Goal: Task Accomplishment & Management: Complete application form

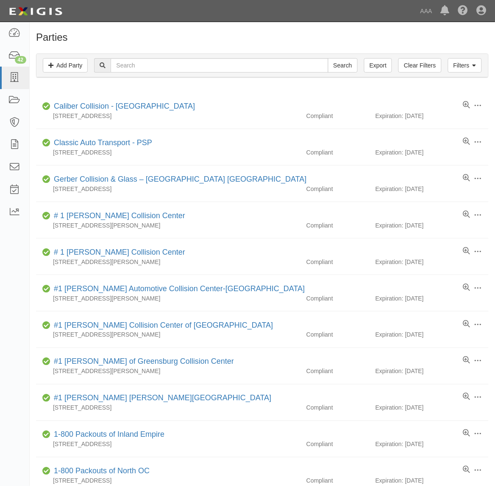
drag, startPoint x: 234, startPoint y: 58, endPoint x: 240, endPoint y: 69, distance: 12.9
click at [234, 58] on div "Filters Add Party Clear Filters Export Search Filters" at bounding box center [262, 65] width 452 height 23
click at [241, 69] on input "text" at bounding box center [220, 65] width 218 height 14
paste input "279315"
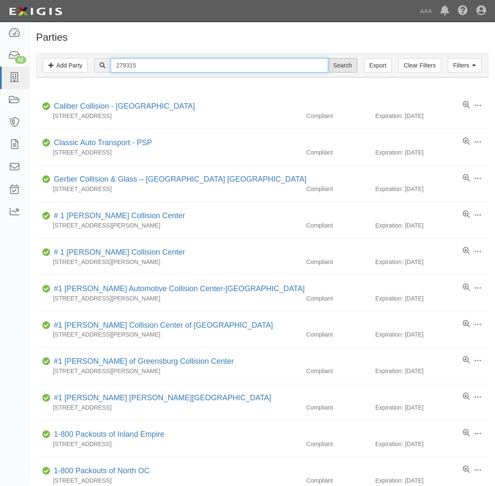
type input "279315"
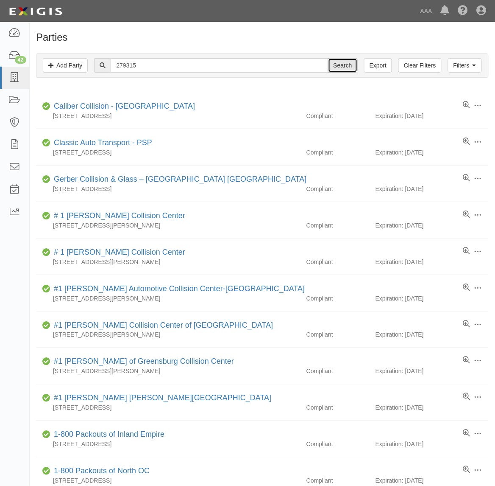
click at [346, 67] on input "Search" at bounding box center [343, 65] width 30 height 14
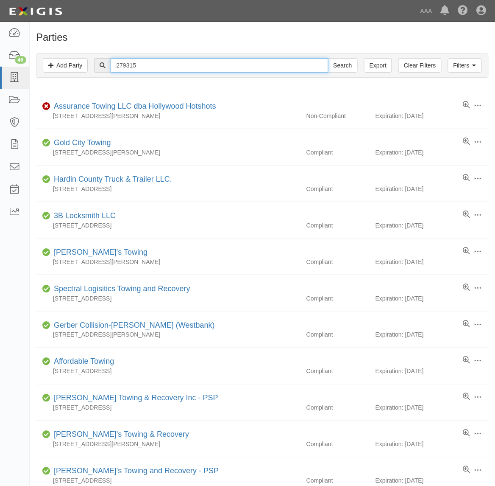
click at [185, 65] on input "279315" at bounding box center [220, 65] width 218 height 14
paste input "550123"
type input "550123"
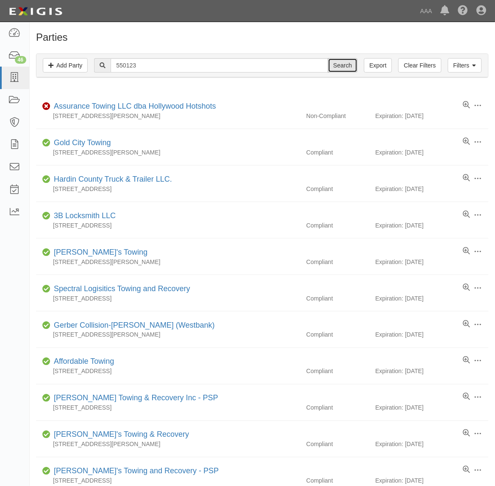
click at [344, 68] on input "Search" at bounding box center [343, 65] width 30 height 14
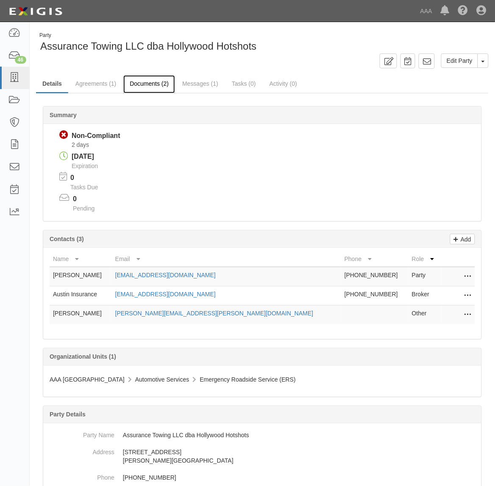
click at [137, 85] on link "Documents (2)" at bounding box center [149, 84] width 52 height 18
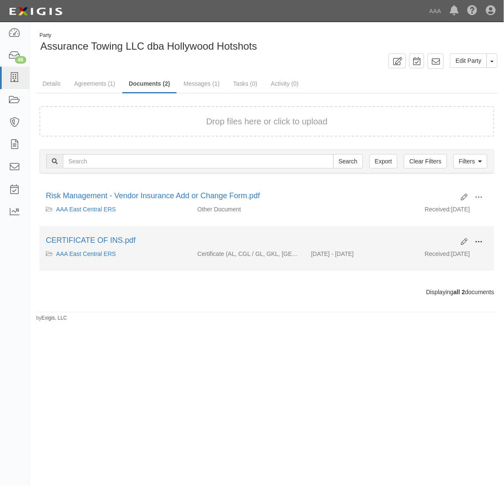
click at [478, 238] on span at bounding box center [478, 242] width 8 height 8
click at [442, 253] on link "View" at bounding box center [436, 253] width 67 height 15
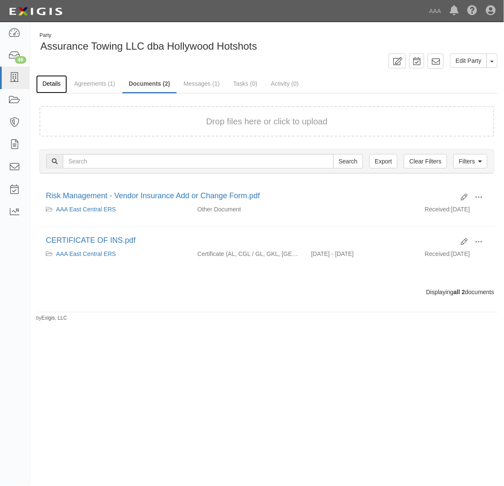
click at [50, 78] on link "Details" at bounding box center [51, 84] width 31 height 18
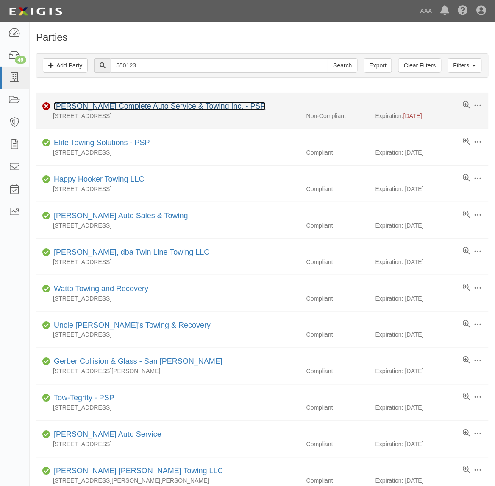
click at [187, 106] on link "Hineman's Complete Auto Service & Towing Inc. - PSP" at bounding box center [160, 106] width 212 height 8
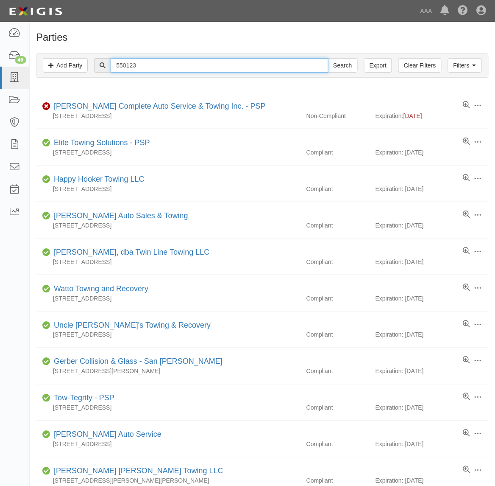
click at [157, 62] on input "550123" at bounding box center [220, 65] width 218 height 14
click at [157, 61] on input "550123" at bounding box center [220, 65] width 218 height 14
click at [165, 62] on input "550123" at bounding box center [220, 65] width 218 height 14
paste input "365818"
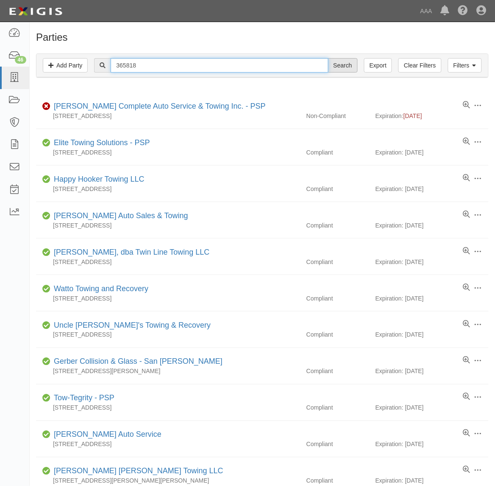
type input "365818"
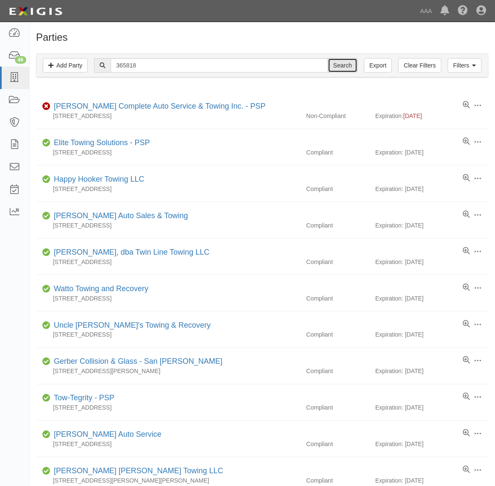
click at [347, 67] on input "Search" at bounding box center [343, 65] width 30 height 14
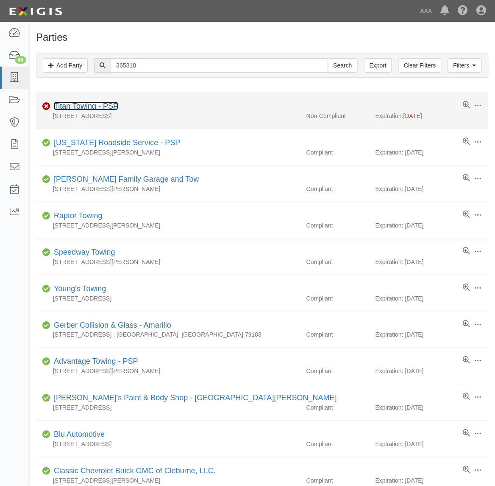
click at [109, 108] on link "Titan Towing - PSP" at bounding box center [86, 106] width 64 height 8
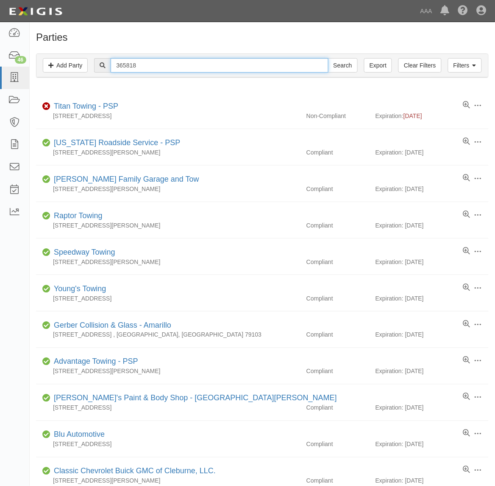
click at [158, 67] on input "365818" at bounding box center [220, 65] width 218 height 14
paste input "CC113454"
type input "CC113454"
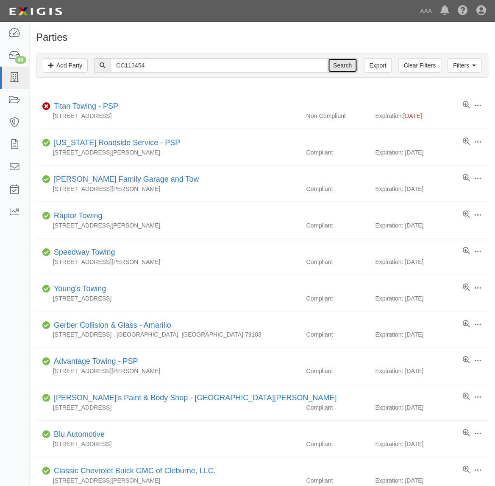
click at [338, 66] on input "Search" at bounding box center [343, 65] width 30 height 14
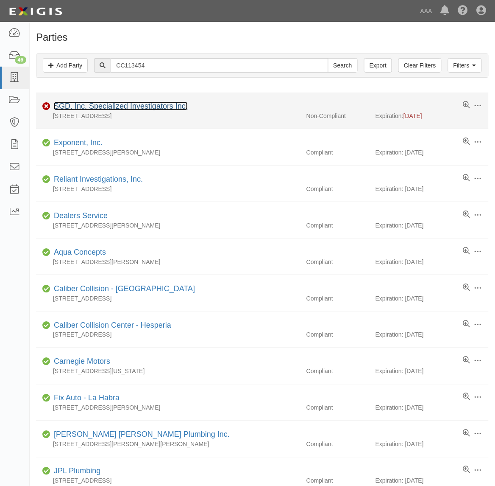
click at [104, 105] on link "SGD, Inc. Specialized Investigators Inc." at bounding box center [121, 106] width 134 height 8
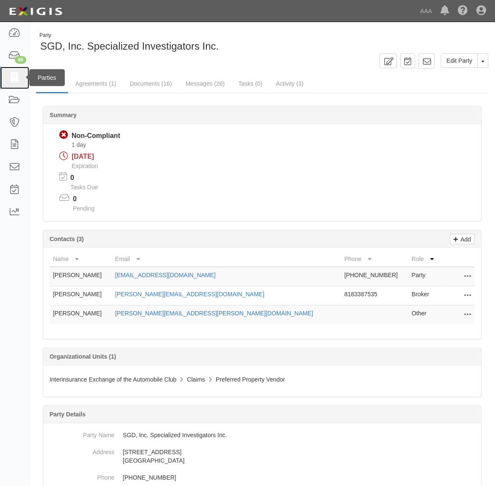
drag, startPoint x: 13, startPoint y: 81, endPoint x: 19, endPoint y: 84, distance: 6.9
click at [13, 81] on icon at bounding box center [14, 78] width 12 height 10
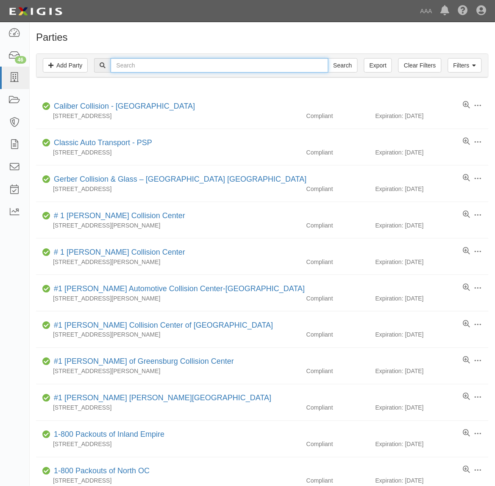
click at [177, 69] on input "text" at bounding box center [220, 65] width 218 height 14
paste input "22367"
type input "22367"
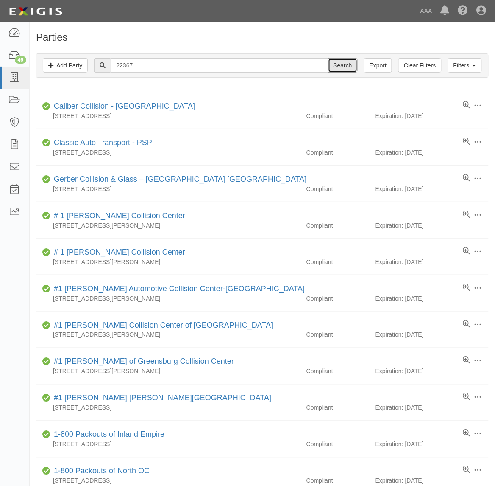
drag, startPoint x: 344, startPoint y: 64, endPoint x: 348, endPoint y: 83, distance: 20.0
click at [344, 64] on input "Search" at bounding box center [343, 65] width 30 height 14
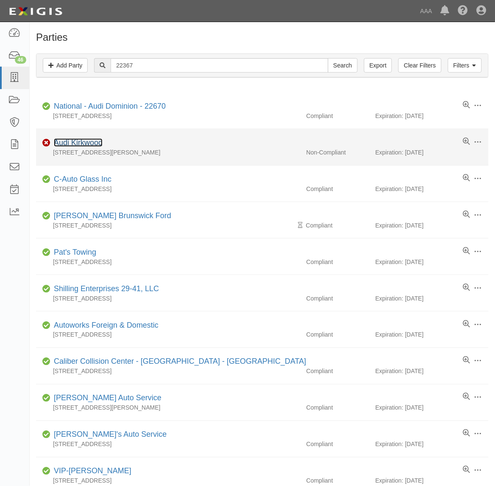
click at [90, 140] on link "Audi Kirkwood" at bounding box center [78, 142] width 49 height 8
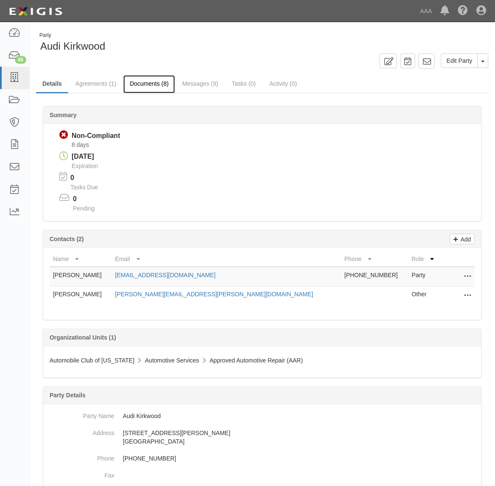
click at [145, 90] on link "Documents (8)" at bounding box center [149, 84] width 52 height 18
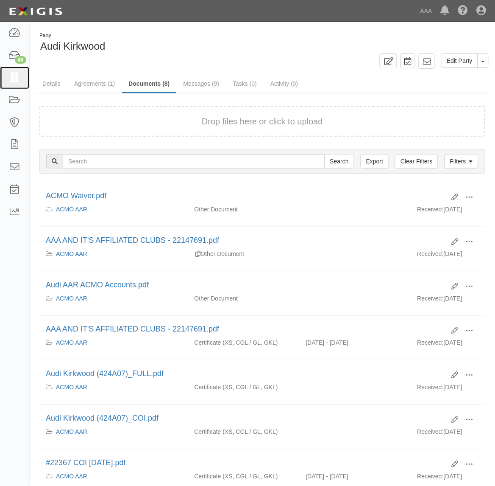
drag, startPoint x: 18, startPoint y: 76, endPoint x: 60, endPoint y: 102, distance: 49.8
click at [17, 76] on icon at bounding box center [14, 78] width 12 height 10
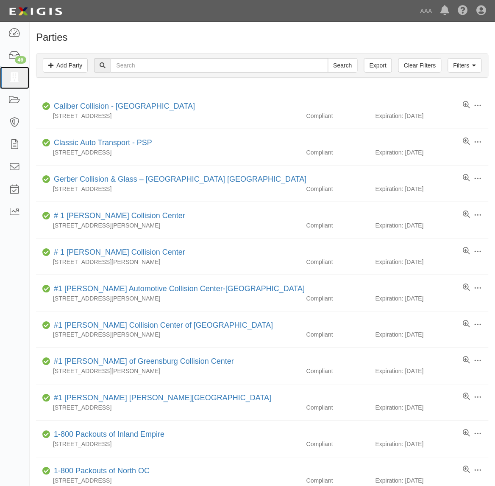
drag, startPoint x: 2, startPoint y: 74, endPoint x: 30, endPoint y: 100, distance: 37.8
click at [2, 75] on link at bounding box center [14, 78] width 29 height 22
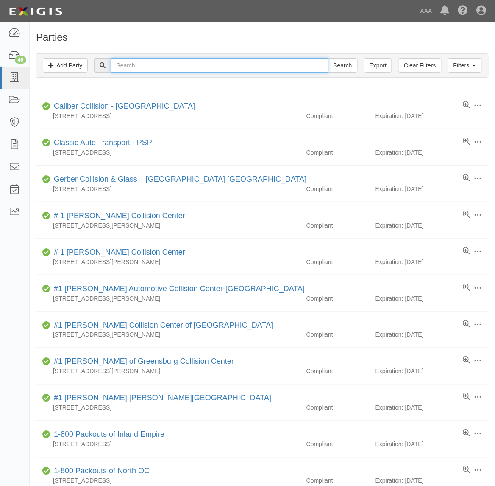
click at [128, 63] on input "text" at bounding box center [220, 65] width 218 height 14
type input "Machen"
click at [328, 58] on input "Search" at bounding box center [343, 65] width 30 height 14
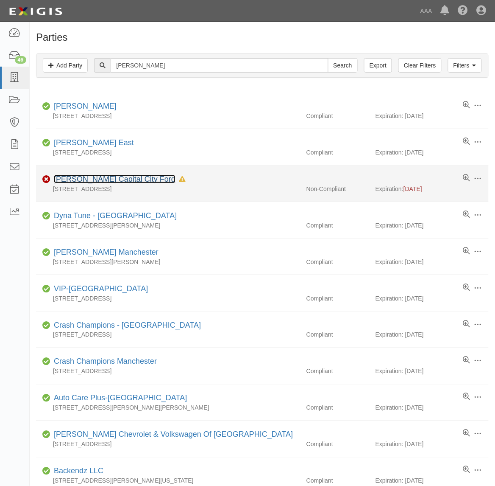
click at [137, 178] on link "[PERSON_NAME] Capital City Ford" at bounding box center [115, 179] width 122 height 8
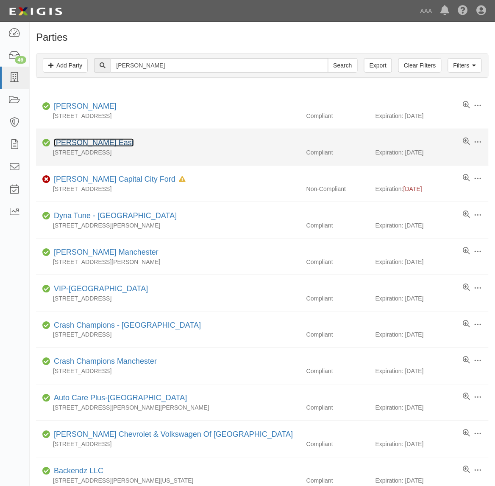
click at [93, 143] on link "[PERSON_NAME] East" at bounding box center [94, 142] width 80 height 8
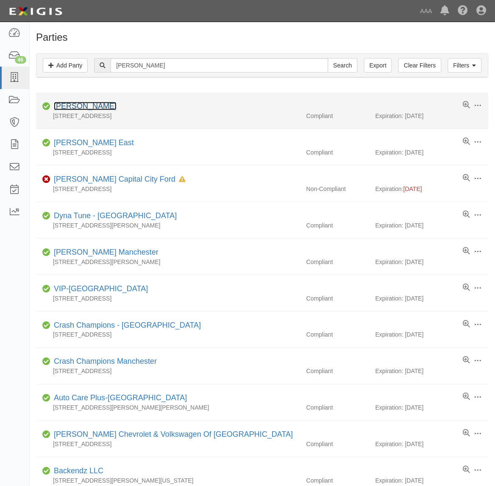
click at [82, 105] on link "Joe Machens" at bounding box center [85, 106] width 63 height 8
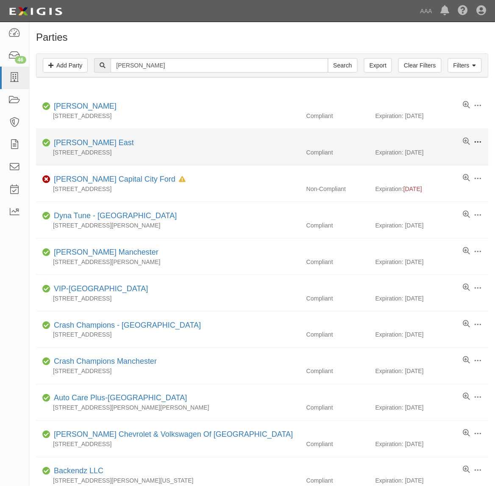
click at [477, 141] on span at bounding box center [479, 142] width 8 height 8
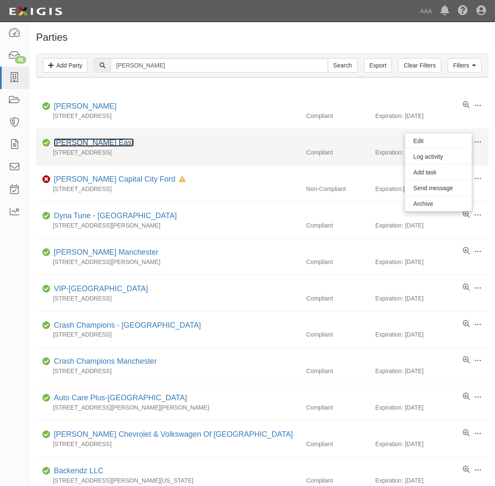
click at [94, 143] on link "[PERSON_NAME] East" at bounding box center [94, 142] width 80 height 8
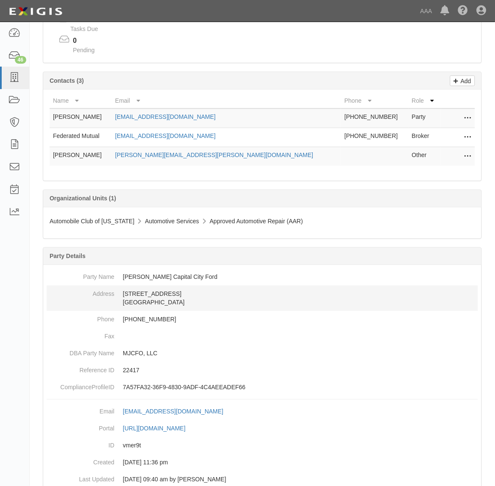
scroll to position [159, 0]
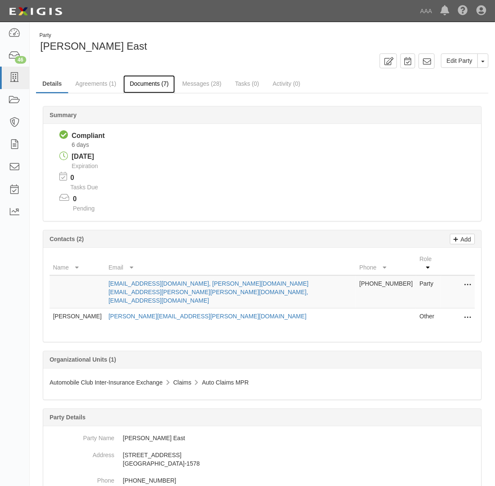
click at [142, 81] on link "Documents (7)" at bounding box center [149, 84] width 52 height 18
click at [145, 77] on link "Documents (7)" at bounding box center [149, 84] width 52 height 18
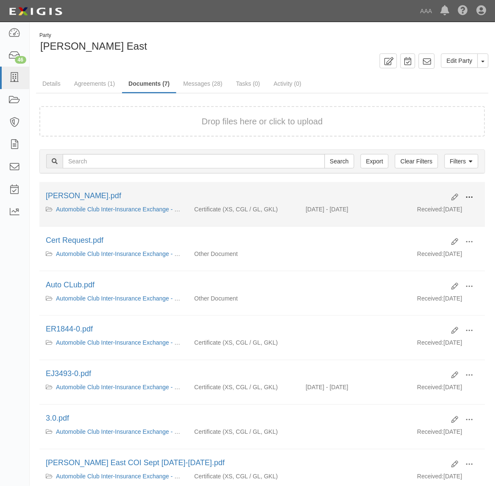
click at [473, 196] on span at bounding box center [470, 197] width 8 height 8
click at [438, 208] on link "View" at bounding box center [428, 209] width 67 height 15
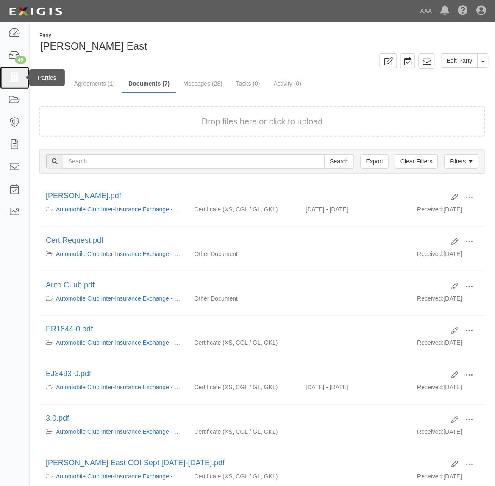
click at [19, 78] on icon at bounding box center [14, 78] width 12 height 10
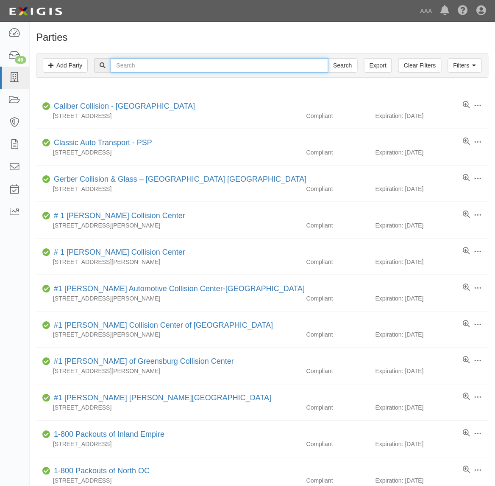
click at [150, 68] on input "text" at bounding box center [220, 65] width 218 height 14
type input "I-70"
click at [328, 58] on input "Search" at bounding box center [343, 65] width 30 height 14
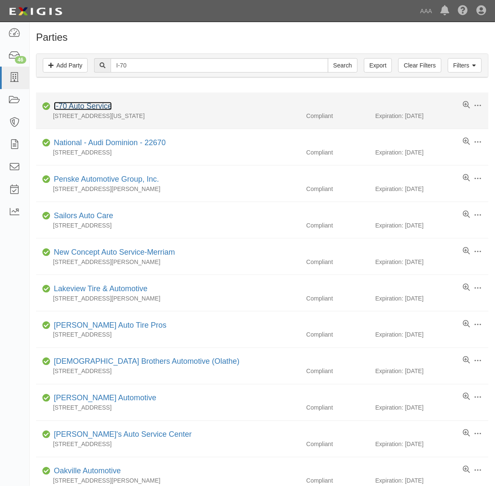
click at [95, 107] on link "I-70 Auto Service" at bounding box center [83, 106] width 58 height 8
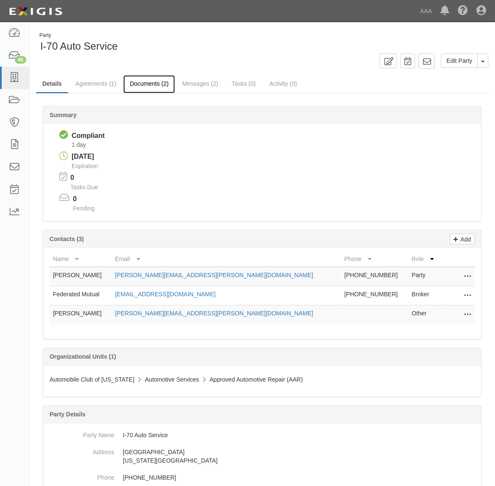
click at [151, 86] on link "Documents (2)" at bounding box center [149, 84] width 52 height 18
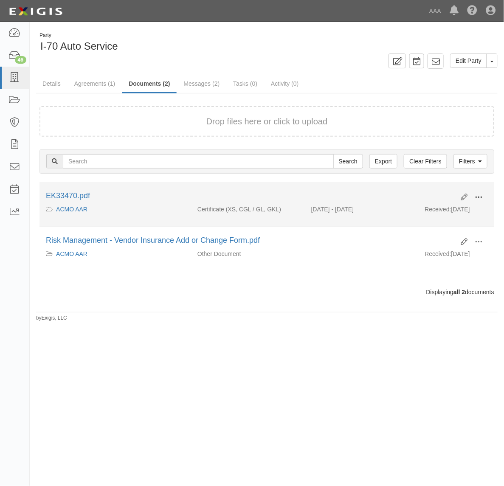
click at [474, 194] on span at bounding box center [478, 197] width 8 height 8
click at [447, 208] on link "View" at bounding box center [436, 209] width 67 height 15
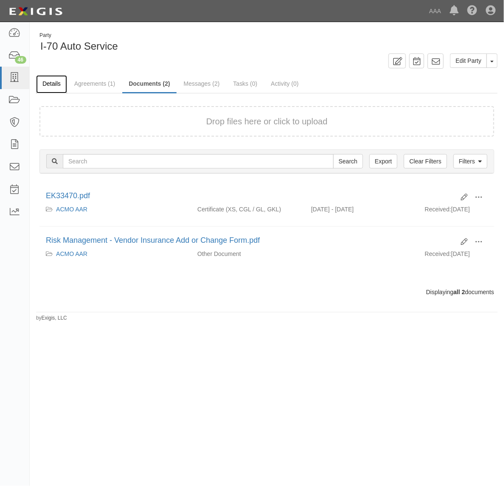
click at [45, 82] on link "Details" at bounding box center [51, 84] width 31 height 18
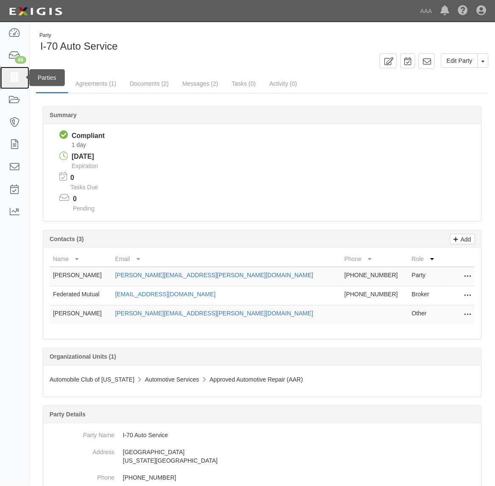
click at [11, 78] on icon at bounding box center [14, 78] width 12 height 10
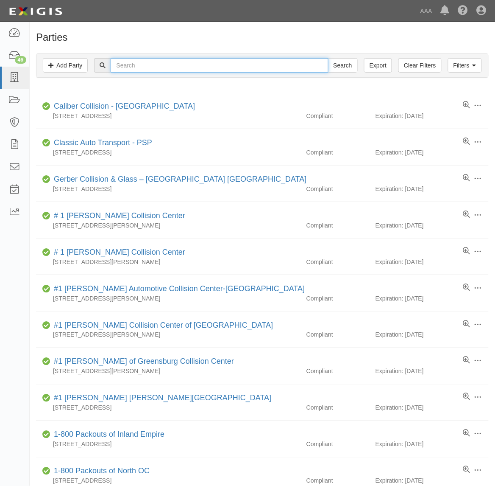
click at [150, 67] on input "text" at bounding box center [220, 65] width 218 height 14
click at [136, 67] on input "text" at bounding box center [220, 65] width 218 height 14
type input "282916"
click at [328, 58] on input "Search" at bounding box center [343, 65] width 30 height 14
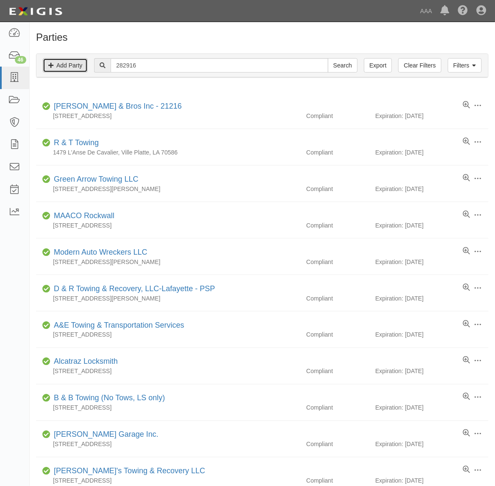
click at [71, 62] on link "Add Party" at bounding box center [65, 65] width 45 height 14
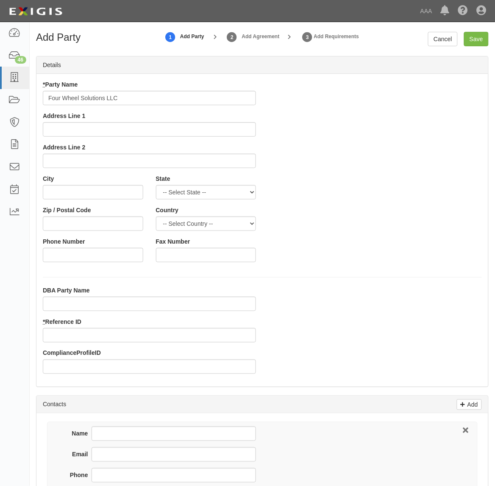
type input "Four Wheel Solutions LLC"
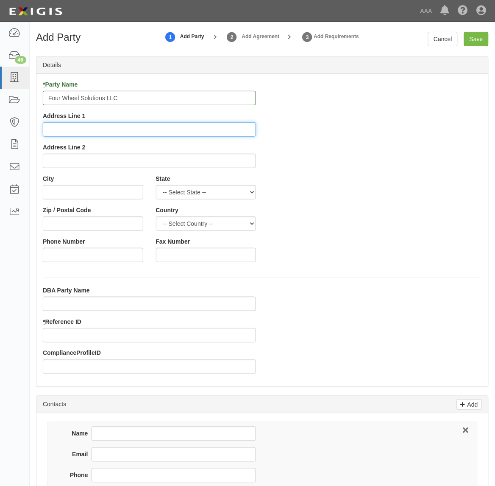
type input "6"
type input "[STREET_ADDRESS]"
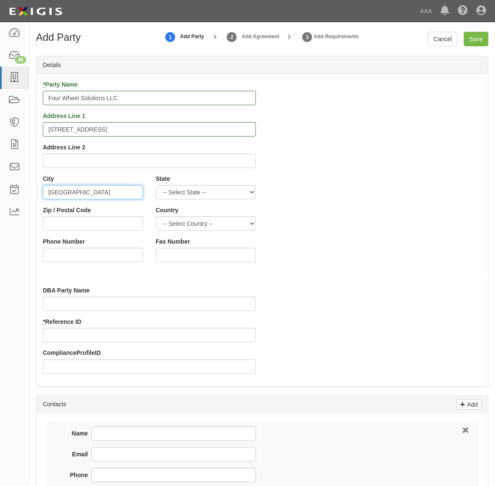
type input "Bossier City"
select select "LA"
type input "71112"
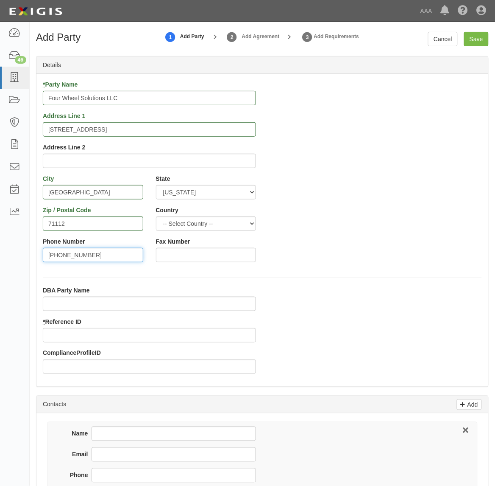
type input "318-227-5679"
click at [152, 343] on div "DBA Party Name * Reference ID ComplianceProfileID" at bounding box center [149, 333] width 226 height 94
click at [153, 338] on input "* Reference ID" at bounding box center [149, 335] width 213 height 14
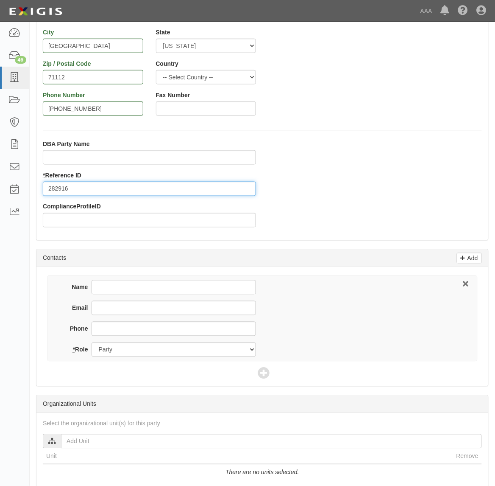
scroll to position [159, 0]
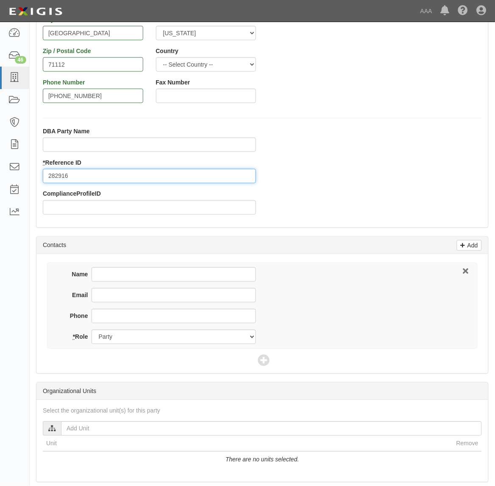
type input "282916"
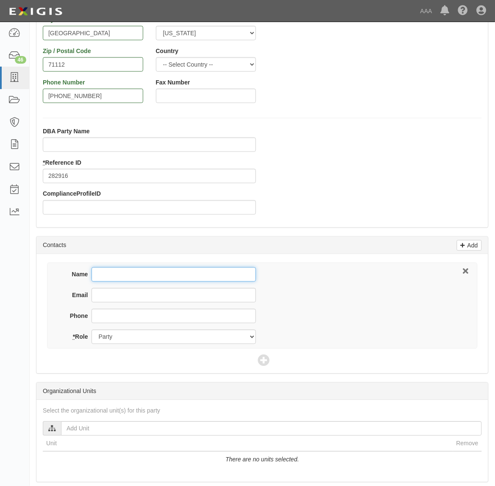
click at [151, 278] on input "Name" at bounding box center [174, 274] width 165 height 14
type input "Kristie Sheffield"
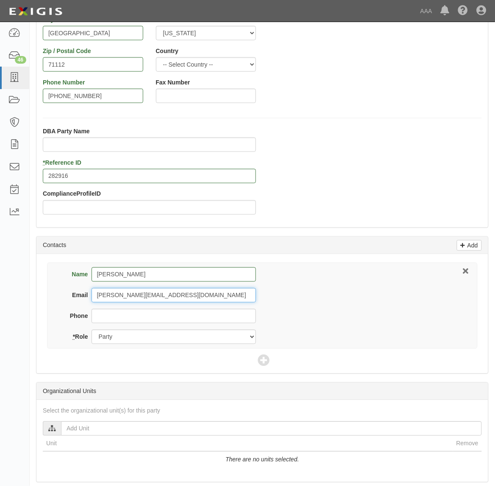
type input "kristie@fourwheelsolutions.com"
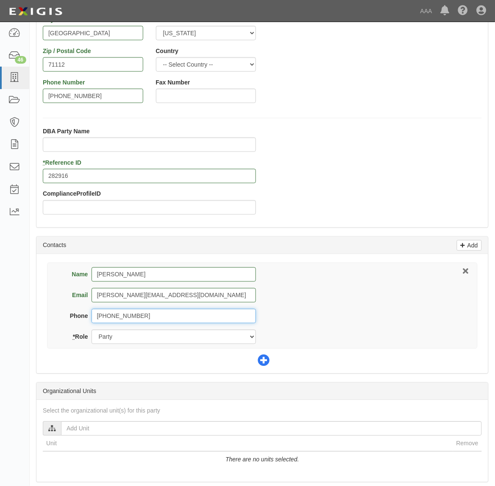
type input "318-227-5679"
click at [266, 359] on icon at bounding box center [264, 361] width 12 height 12
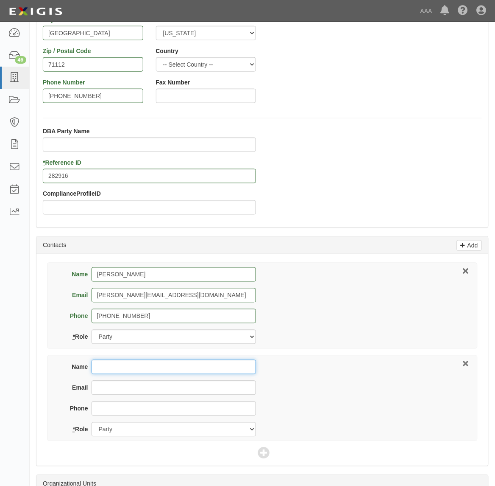
click at [139, 370] on input "Name" at bounding box center [174, 367] width 165 height 14
type input "Ethan Little"
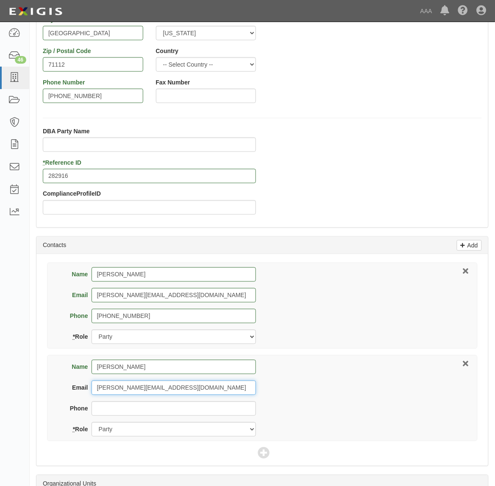
type input "ethan@prov-ins.com"
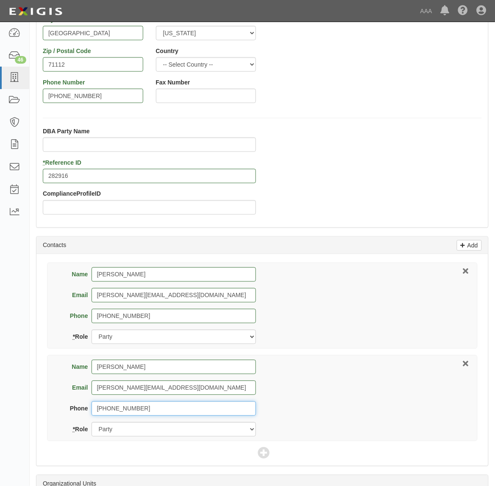
type input "318-435-5184"
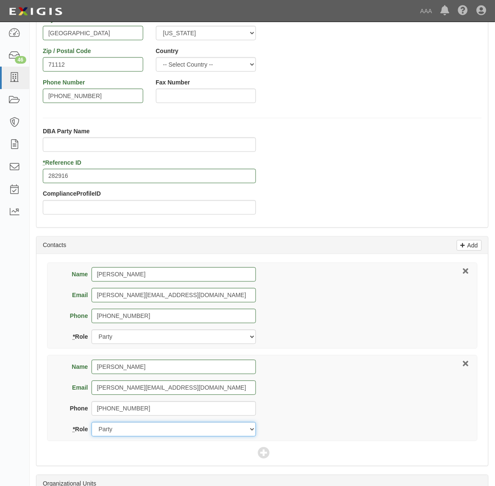
click at [175, 429] on select "Party Broker Other" at bounding box center [174, 429] width 165 height 14
select select "Broker"
click at [92, 423] on select "Party Broker Other" at bounding box center [174, 429] width 165 height 14
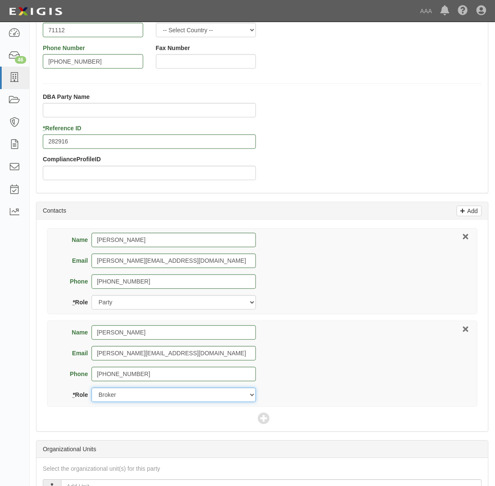
scroll to position [212, 0]
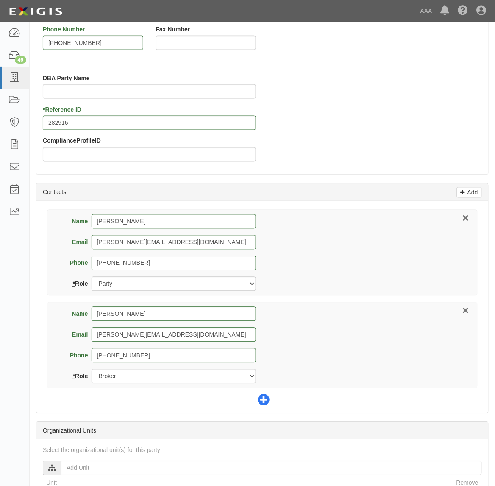
click at [263, 404] on icon at bounding box center [264, 400] width 12 height 12
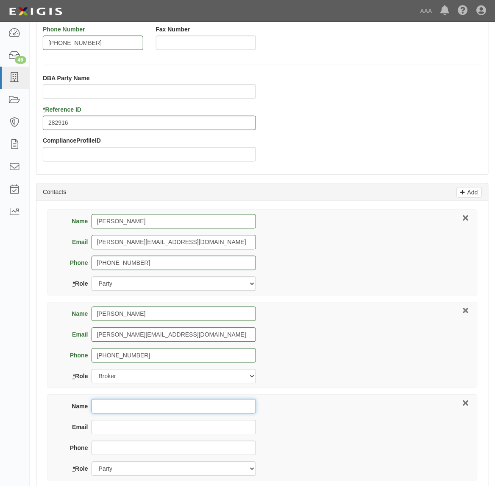
click at [133, 406] on input "Name" at bounding box center [174, 406] width 165 height 14
type input "Gerard Birdlow"
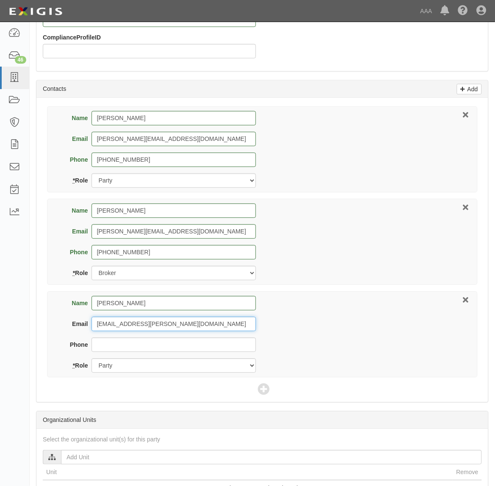
scroll to position [318, 0]
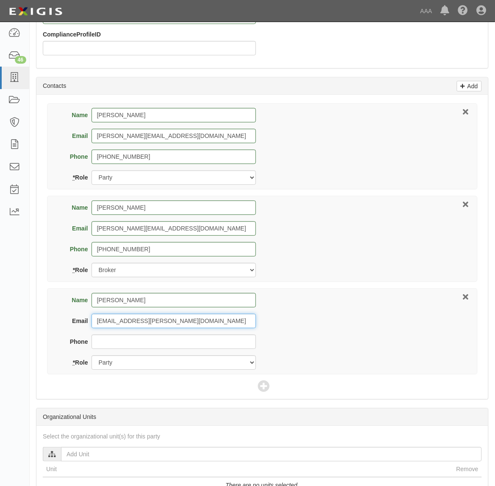
type input "birdlow.gerard@ace.aaa.com"
click at [162, 364] on select "Party Broker Other" at bounding box center [174, 362] width 165 height 14
select select "Other"
click at [92, 356] on select "Party Broker Other" at bounding box center [174, 362] width 165 height 14
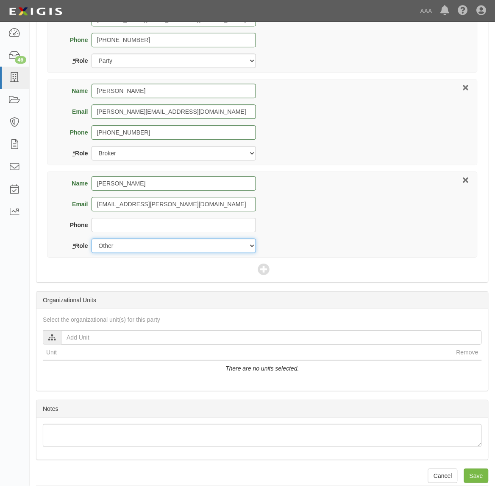
scroll to position [446, 0]
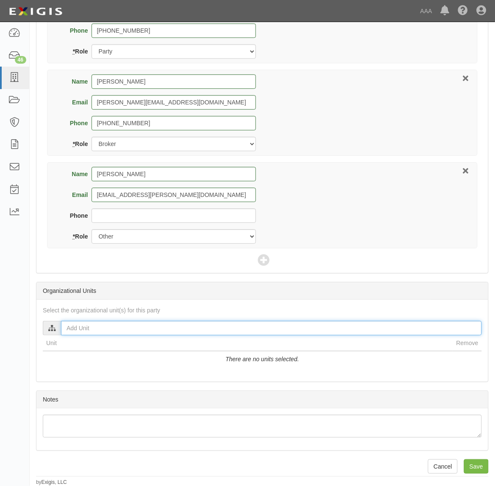
click at [115, 324] on input "text" at bounding box center [271, 328] width 421 height 14
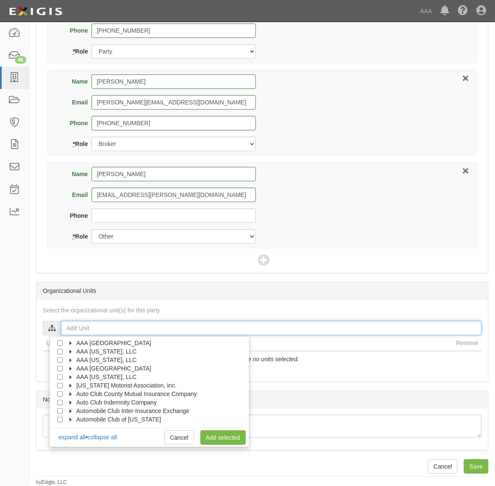
scroll to position [34, 0]
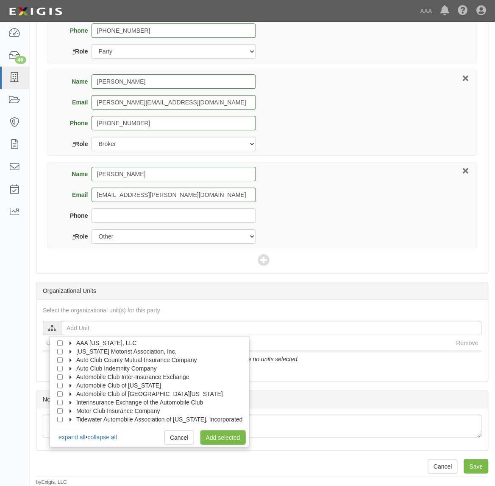
click at [78, 386] on span "Automobile Club of Missouri" at bounding box center [118, 385] width 85 height 7
click at [79, 391] on label "Automotive Services" at bounding box center [105, 393] width 65 height 8
click at [77, 400] on input "Emergency Roadside Service (ERS)" at bounding box center [76, 403] width 6 height 6
checkbox input "true"
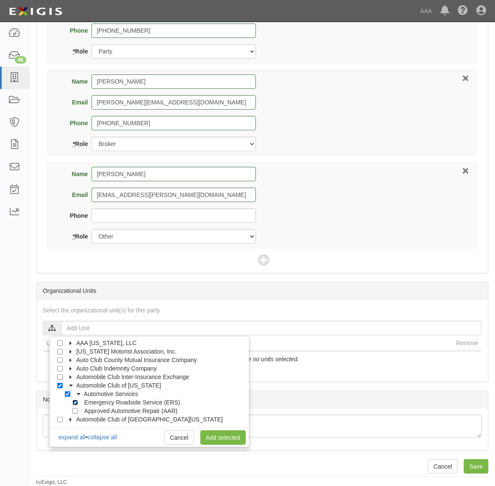
checkbox input "true"
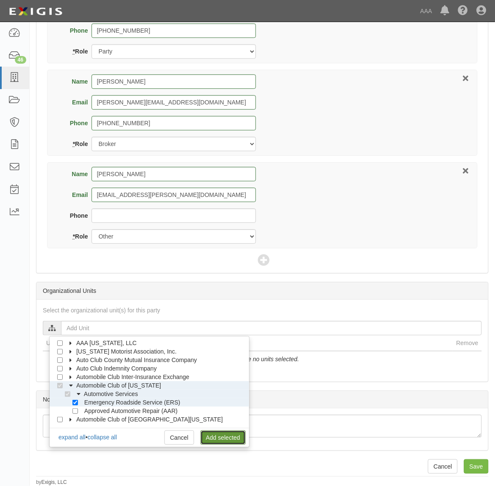
click at [215, 435] on link "Add selected" at bounding box center [223, 437] width 45 height 14
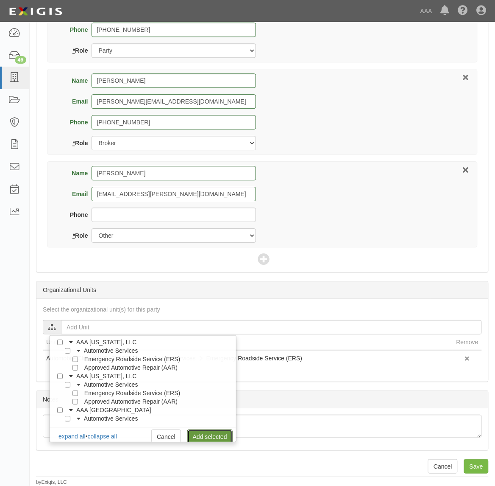
scroll to position [0, 0]
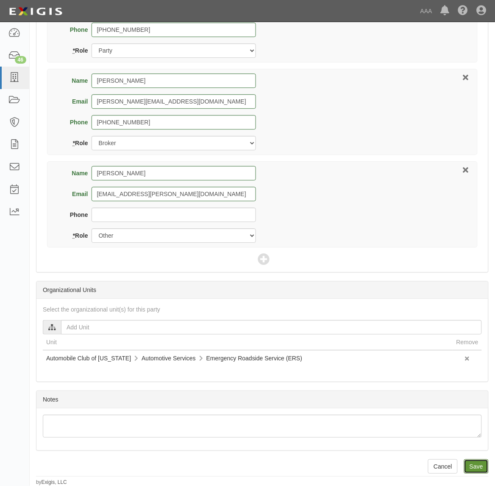
click at [471, 467] on input "Save" at bounding box center [476, 466] width 25 height 14
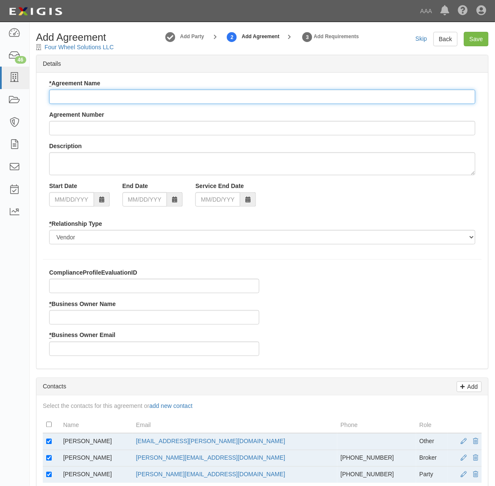
click at [165, 94] on input "* Agreement Name" at bounding box center [262, 97] width 427 height 14
drag, startPoint x: 165, startPoint y: 94, endPoint x: 131, endPoint y: 95, distance: 33.1
click at [131, 95] on input "* Agreement Name" at bounding box center [262, 97] width 427 height 14
paste input "ACMO ERS"
type input "ACMO ERS"
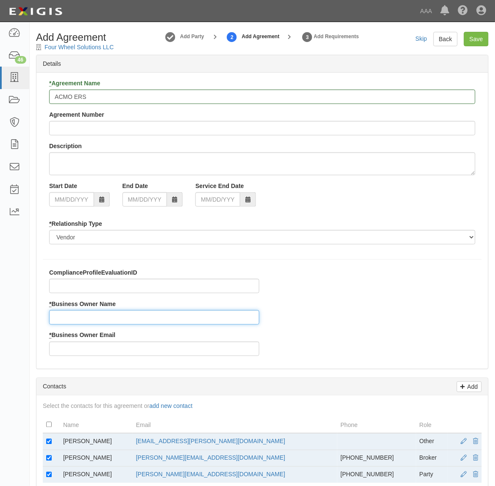
click at [90, 316] on input "* Business Owner Name" at bounding box center [154, 317] width 210 height 14
type input "Gerard Birdlow"
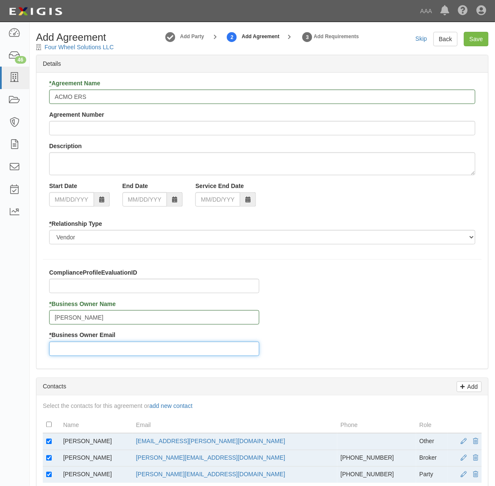
click at [111, 347] on input "* Business Owner Email" at bounding box center [154, 348] width 210 height 14
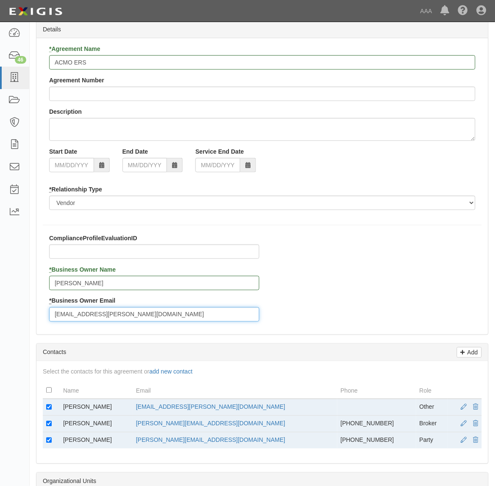
scroll to position [53, 0]
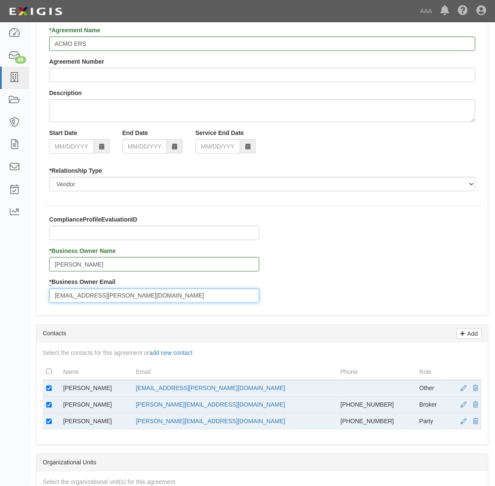
type input "birdlow.gerard@ace.aaa.com"
click at [71, 387] on td "Gerard Birdlow" at bounding box center [96, 388] width 73 height 17
drag, startPoint x: 71, startPoint y: 387, endPoint x: 51, endPoint y: 389, distance: 20.4
click at [51, 389] on input "checkbox" at bounding box center [49, 389] width 6 height 6
checkbox input "false"
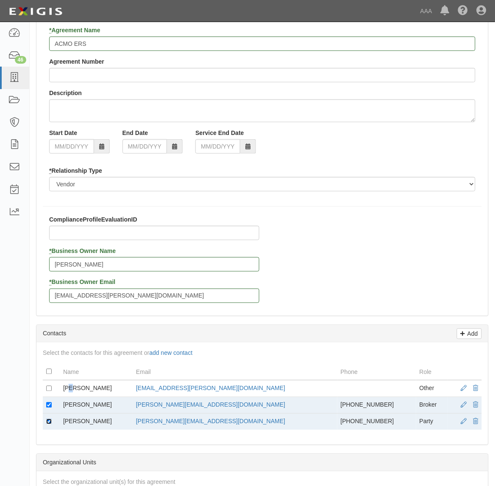
click at [49, 423] on input "checkbox" at bounding box center [49, 422] width 6 height 6
checkbox input "false"
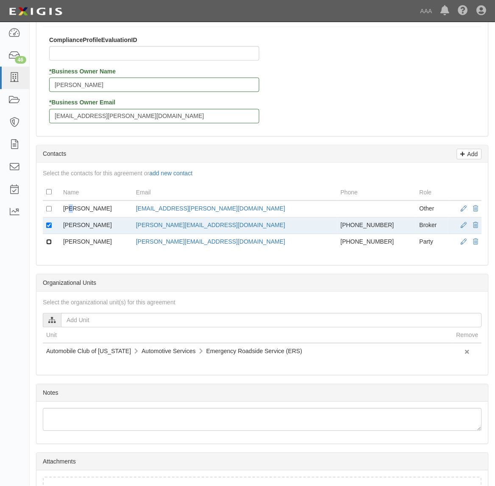
scroll to position [297, 0]
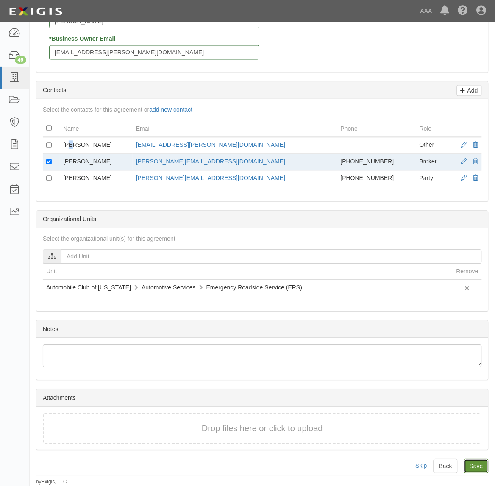
click at [479, 463] on input "Save" at bounding box center [476, 466] width 25 height 14
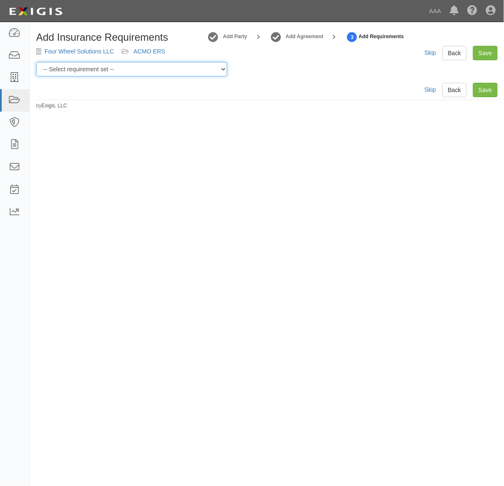
drag, startPoint x: 171, startPoint y: 63, endPoint x: 175, endPoint y: 67, distance: 6.0
click at [172, 63] on select "-- Select requirement set -- AAA East Central AAR AAA East Central ERS AAA East…" at bounding box center [131, 69] width 191 height 14
select select "16903"
click at [36, 62] on select "-- Select requirement set -- AAA East Central AAR AAA East Central ERS AAA East…" at bounding box center [131, 69] width 191 height 14
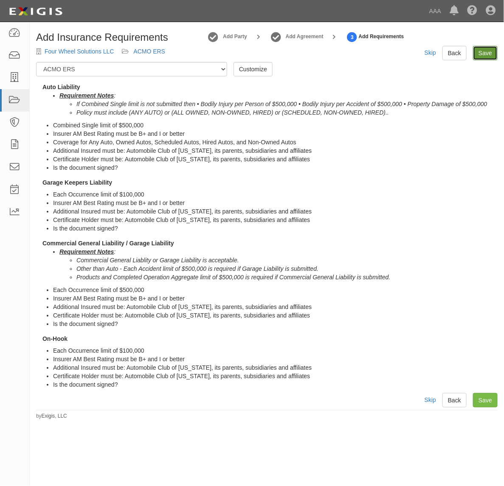
click at [488, 51] on link "Save" at bounding box center [485, 53] width 25 height 14
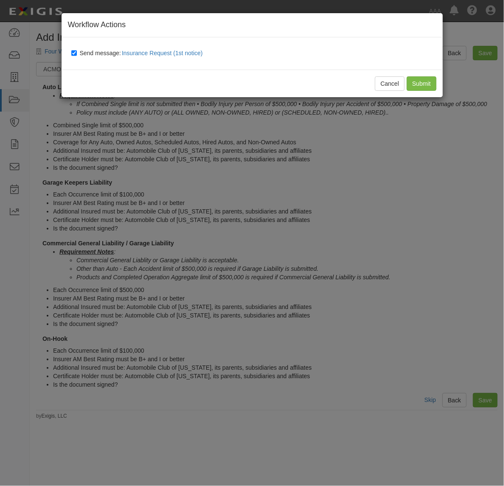
click at [88, 54] on span "Send message: Insurance Request (1st notice)" at bounding box center [143, 53] width 126 height 7
click at [77, 54] on input "Send message: Insurance Request (1st notice)" at bounding box center [74, 53] width 6 height 7
checkbox input "false"
click at [423, 85] on input "Submit" at bounding box center [421, 83] width 30 height 14
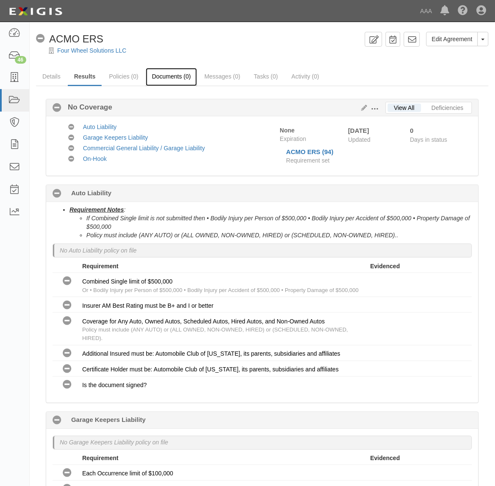
click at [173, 80] on link "Documents (0)" at bounding box center [172, 77] width 52 height 18
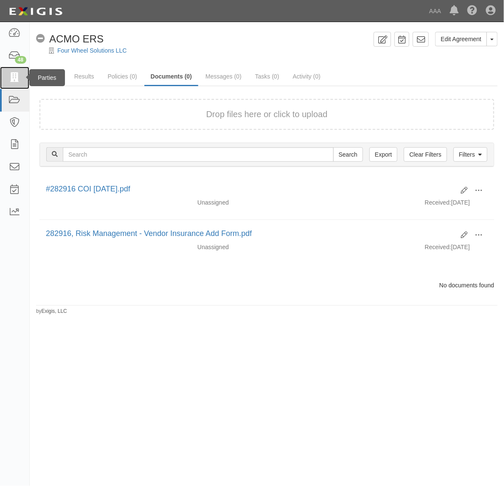
click at [15, 70] on link at bounding box center [14, 78] width 29 height 22
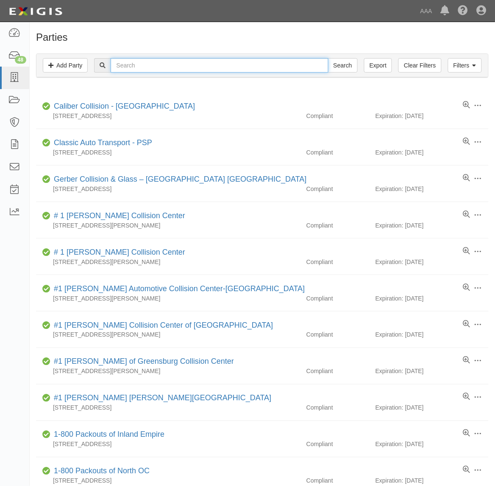
click at [132, 64] on input "text" at bounding box center [220, 65] width 218 height 14
type input "282899"
click at [328, 58] on input "Search" at bounding box center [343, 65] width 30 height 14
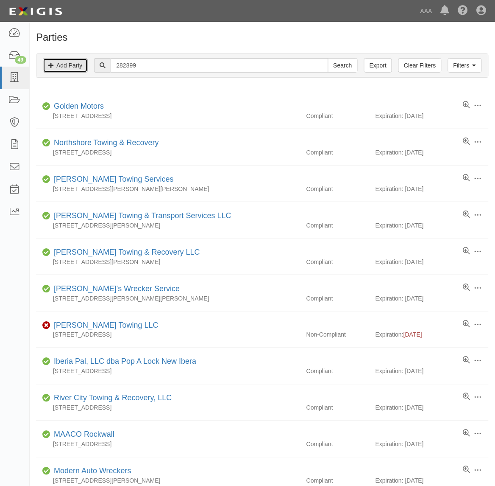
click at [73, 65] on link "Add Party" at bounding box center [65, 65] width 45 height 14
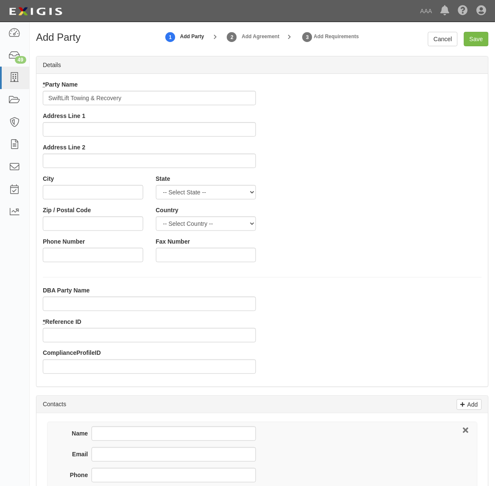
type input "SwiftLift Towing & Recovery"
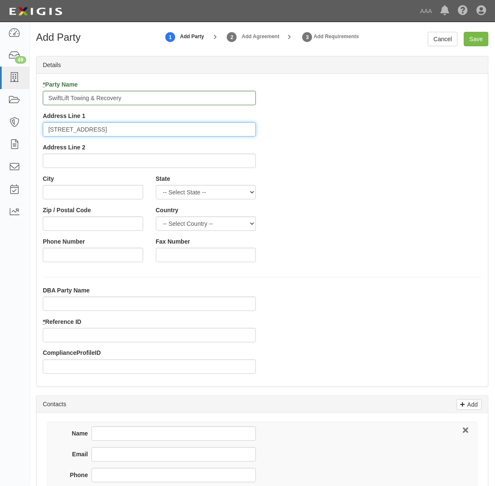
type input "1005 Elmeer Ave"
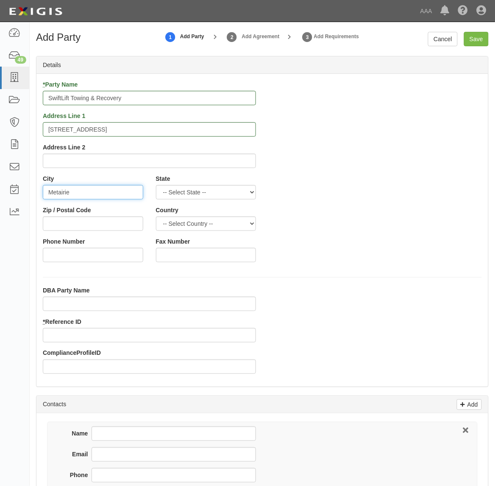
type input "Metairie"
select select "LA"
type input "70005"
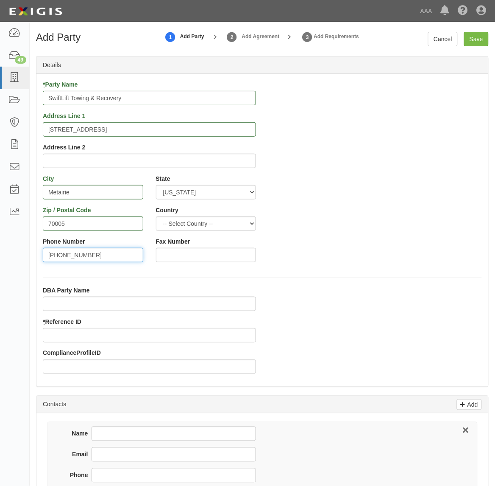
type input "504-621-1729"
click at [168, 342] on input "* Reference ID" at bounding box center [149, 335] width 213 height 14
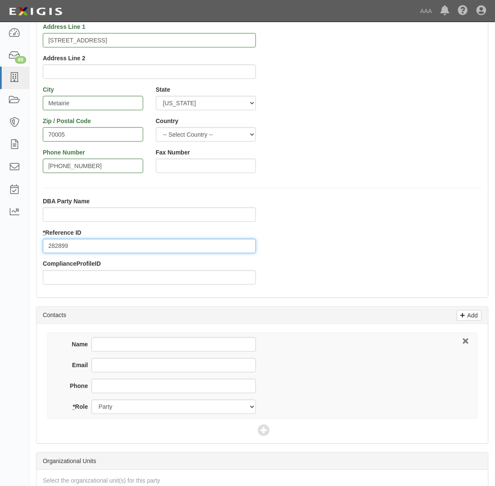
scroll to position [106, 0]
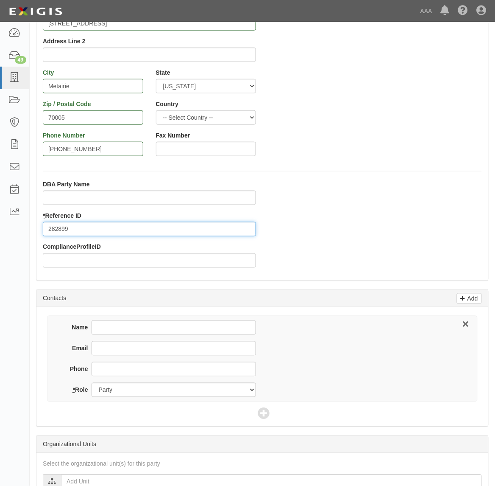
type input "282899"
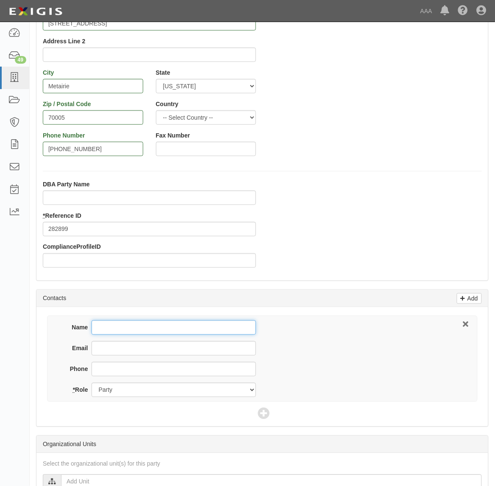
click at [160, 321] on input "Name" at bounding box center [174, 327] width 165 height 14
type input "Braden Smith"
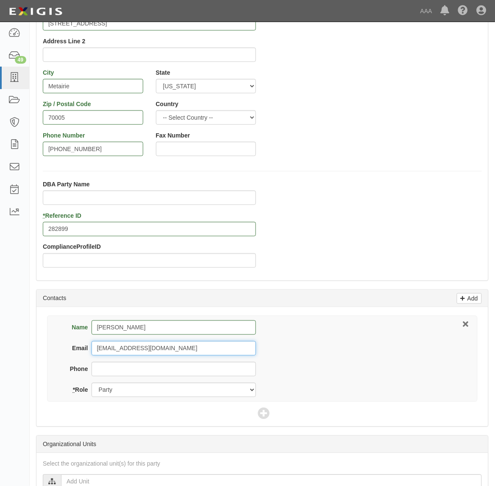
type input "swiftlifttow@gmail.com"
type input "504-621-1729"
click at [266, 414] on icon at bounding box center [264, 414] width 12 height 12
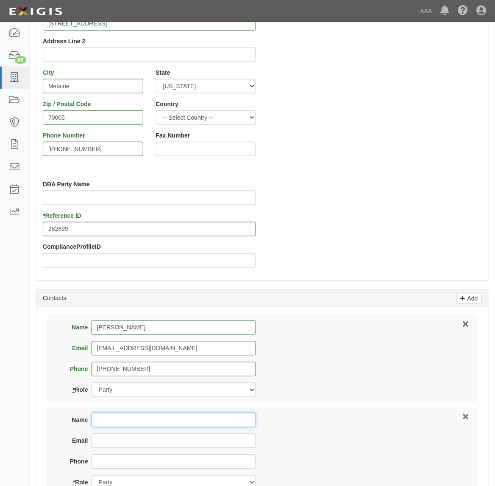
click at [133, 418] on input "Name" at bounding box center [174, 420] width 165 height 14
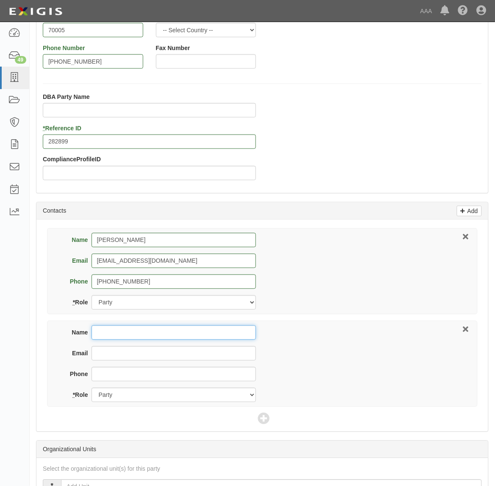
scroll to position [212, 0]
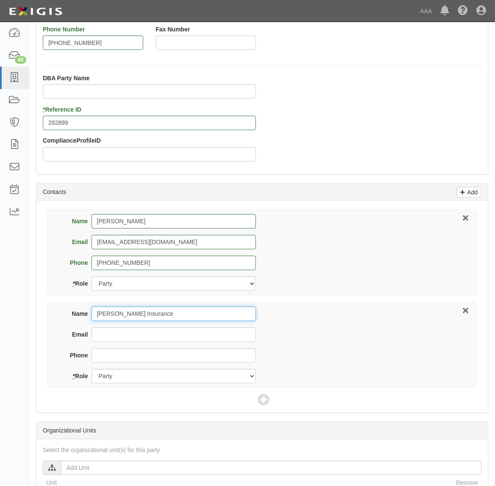
type input "Paulin Insurance"
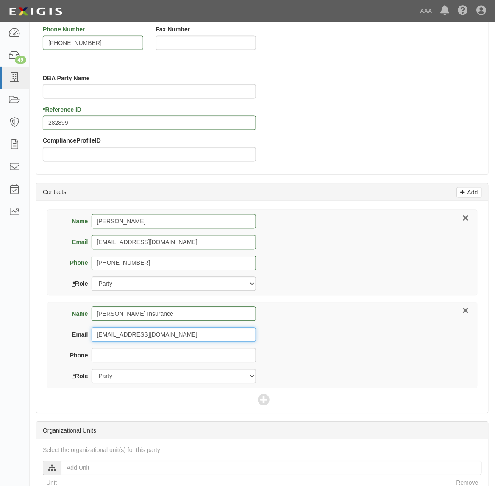
type input "cpaulin@paulinins.com"
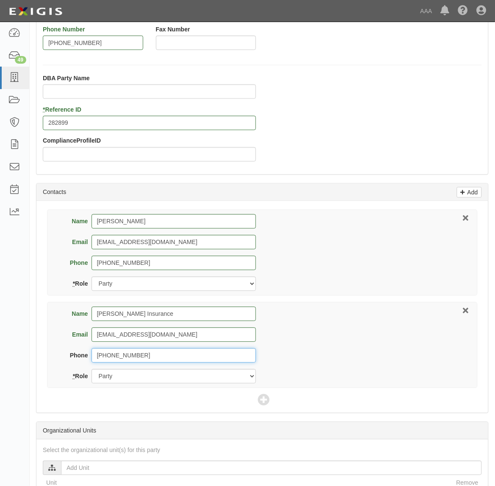
type input "504-302-1275"
drag, startPoint x: 223, startPoint y: 377, endPoint x: 217, endPoint y: 386, distance: 10.8
click at [223, 377] on select "Party Broker Other" at bounding box center [174, 376] width 165 height 14
select select "Broker"
click at [92, 370] on select "Party Broker Other" at bounding box center [174, 376] width 165 height 14
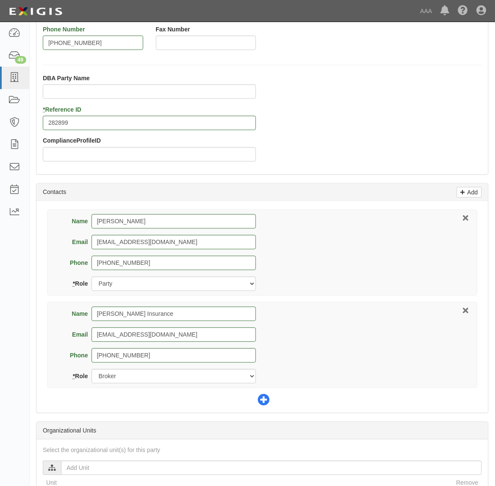
click at [264, 399] on icon at bounding box center [264, 400] width 12 height 12
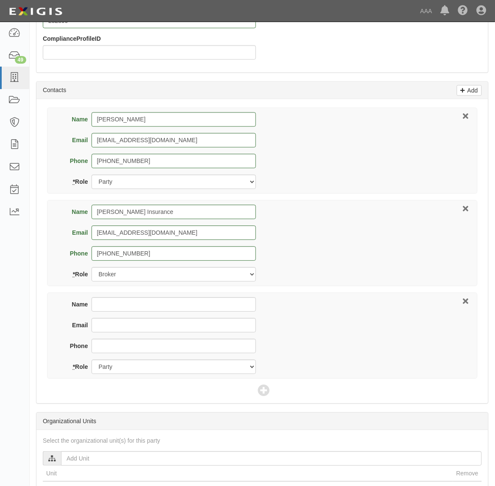
scroll to position [318, 0]
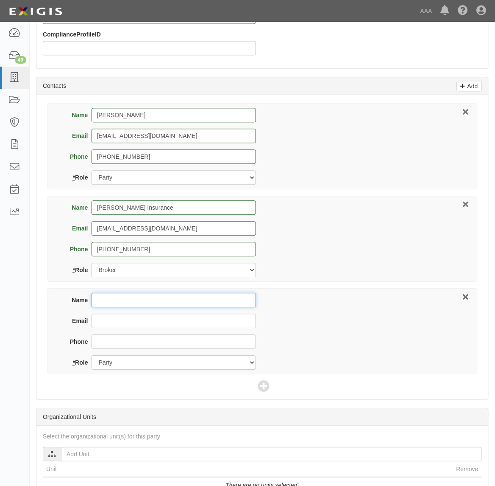
click at [180, 298] on input "Name" at bounding box center [174, 300] width 165 height 14
type input "Jon Klisart"
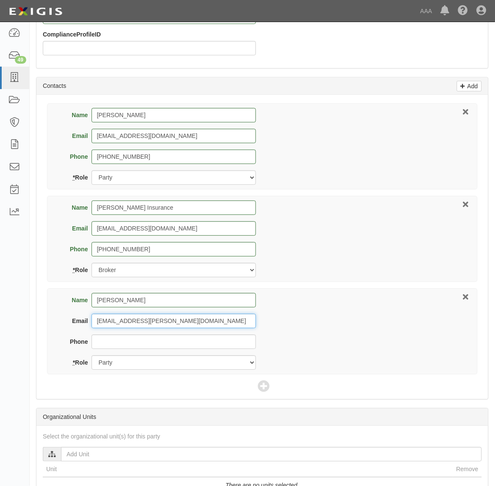
type input "klisart.jon@ace.aaa.com"
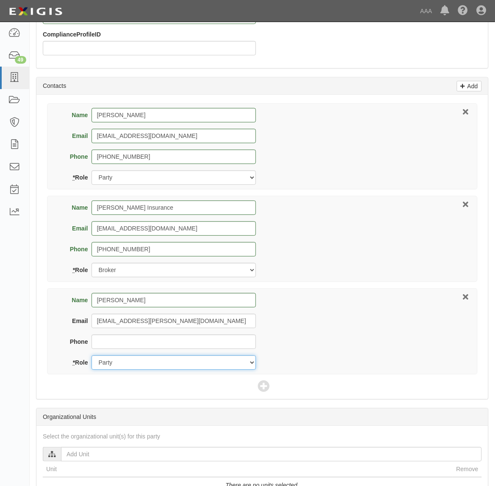
click at [189, 366] on select "Party Broker Other" at bounding box center [174, 362] width 165 height 14
select select "Other"
click at [92, 356] on select "Party Broker Other" at bounding box center [174, 362] width 165 height 14
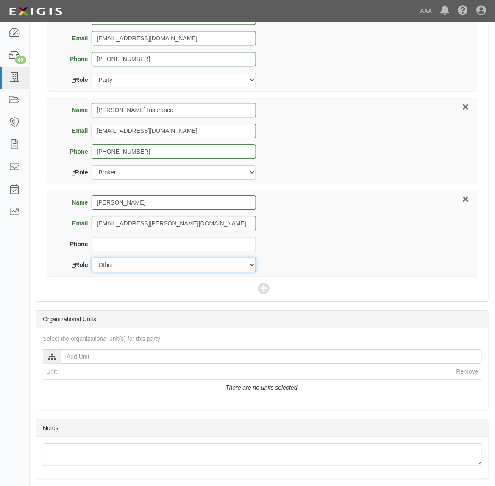
scroll to position [424, 0]
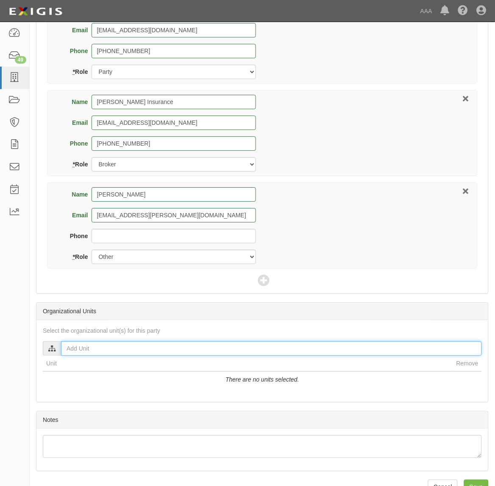
click at [182, 344] on input "text" at bounding box center [271, 348] width 421 height 14
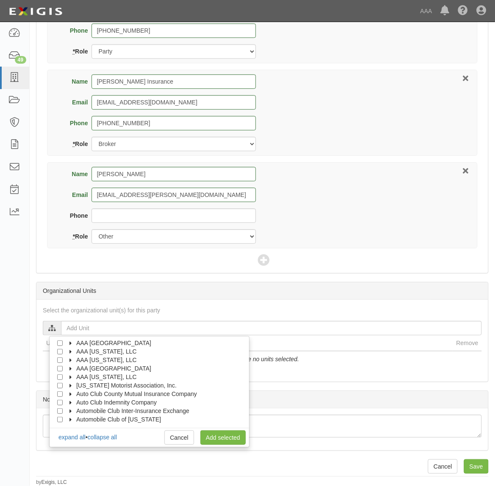
scroll to position [34, 0]
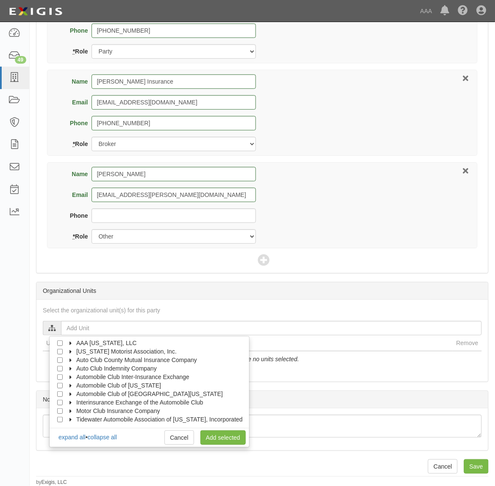
click at [70, 385] on icon at bounding box center [71, 386] width 6 height 4
click at [83, 394] on label "Automotive Services" at bounding box center [105, 393] width 65 height 8
drag, startPoint x: 77, startPoint y: 401, endPoint x: 81, endPoint y: 404, distance: 4.9
click at [77, 402] on input "Emergency Roadside Service (ERS)" at bounding box center [76, 403] width 6 height 6
checkbox input "true"
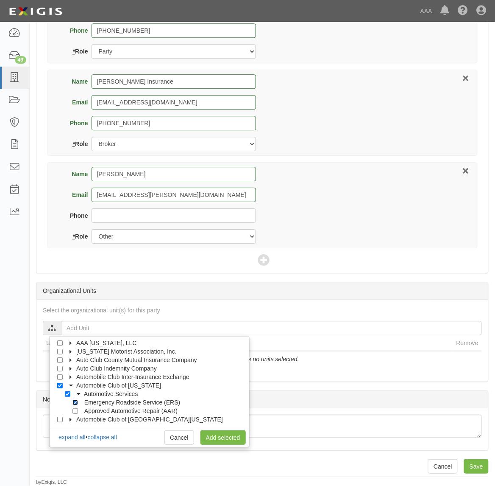
checkbox input "true"
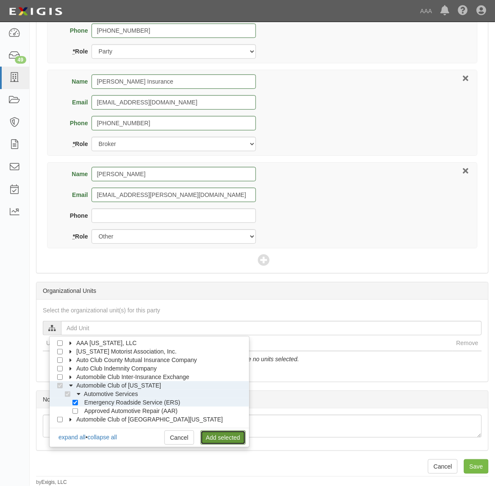
click at [224, 439] on link "Add selected" at bounding box center [223, 437] width 45 height 14
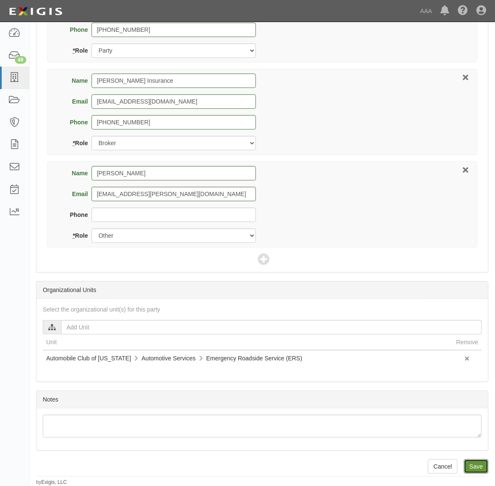
click at [478, 467] on input "Save" at bounding box center [476, 466] width 25 height 14
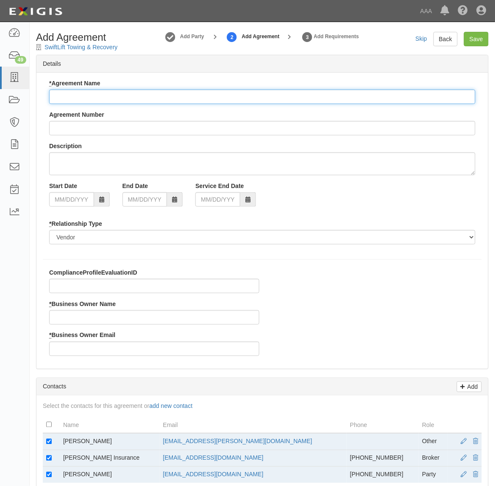
drag, startPoint x: 62, startPoint y: 97, endPoint x: 76, endPoint y: 103, distance: 15.2
click at [62, 97] on input "* Agreement Name" at bounding box center [262, 97] width 427 height 14
paste input "ACMO ERS"
type input "ACMO ERS"
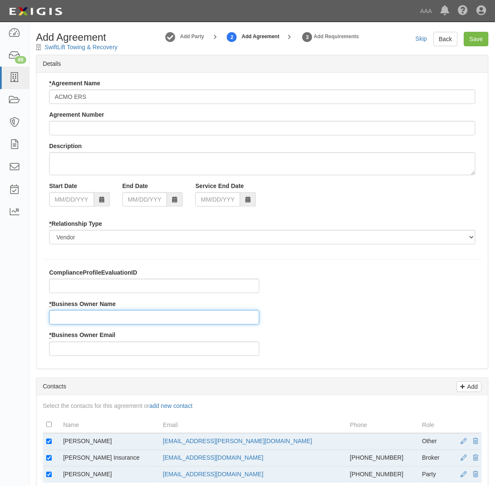
click at [97, 316] on input "* Business Owner Name" at bounding box center [154, 317] width 210 height 14
type input "k"
type input "j"
type input "Jon Klisart"
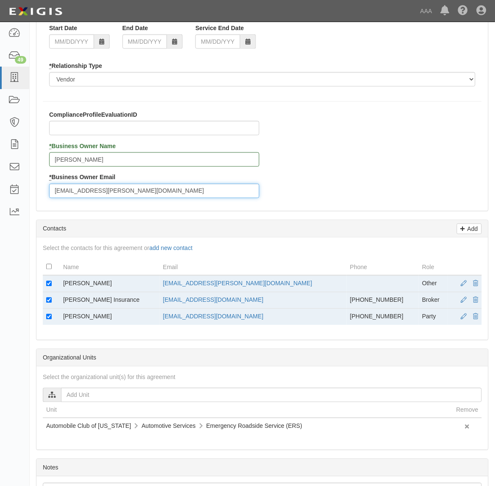
scroll to position [159, 0]
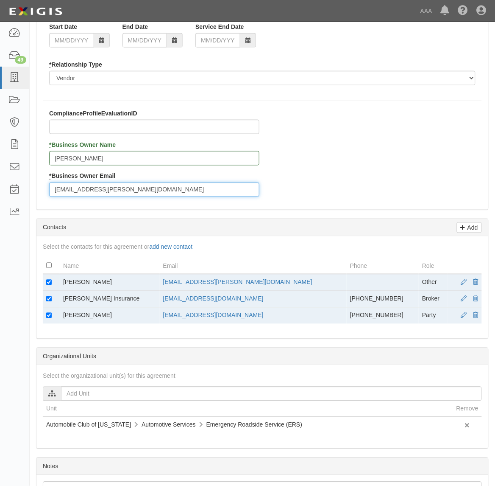
type input "klisart.jon@ace.aaa.com"
drag, startPoint x: 49, startPoint y: 281, endPoint x: 47, endPoint y: 294, distance: 12.5
click at [48, 281] on input "checkbox" at bounding box center [49, 283] width 6 height 6
checkbox input "false"
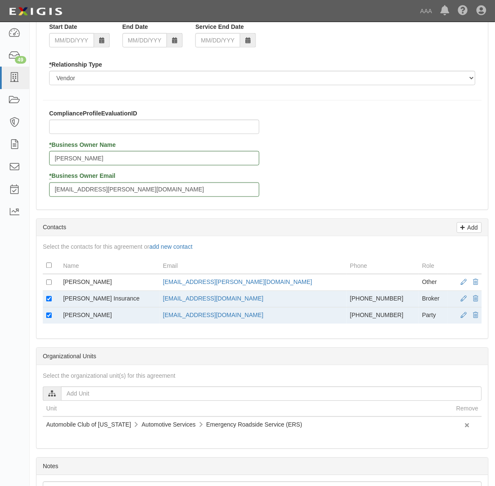
drag, startPoint x: 49, startPoint y: 313, endPoint x: 54, endPoint y: 318, distance: 7.2
click at [50, 315] on td at bounding box center [51, 316] width 17 height 17
click at [47, 312] on td at bounding box center [51, 316] width 17 height 17
click at [51, 316] on input "checkbox" at bounding box center [49, 316] width 6 height 6
checkbox input "false"
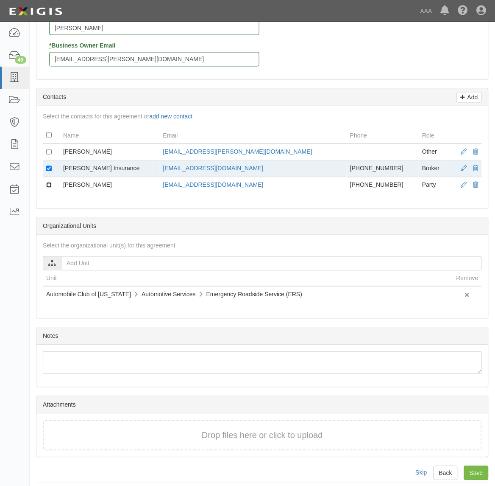
scroll to position [297, 0]
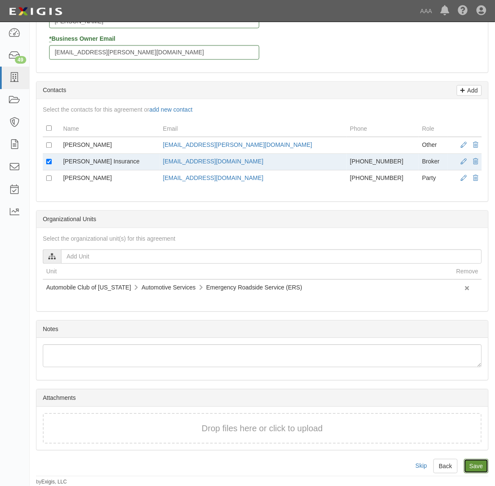
click at [474, 461] on input "Save" at bounding box center [476, 466] width 25 height 14
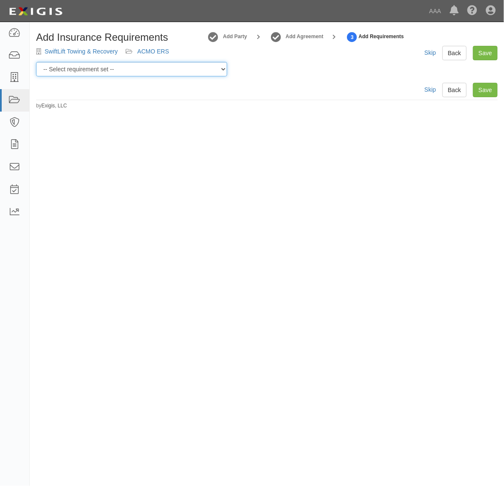
click at [154, 71] on select "-- Select requirement set -- AAA East Central AAR AAA East Central ERS AAA East…" at bounding box center [131, 69] width 191 height 14
select select "16903"
click at [36, 62] on select "-- Select requirement set -- AAA East Central AAR AAA East Central ERS AAA East…" at bounding box center [131, 69] width 191 height 14
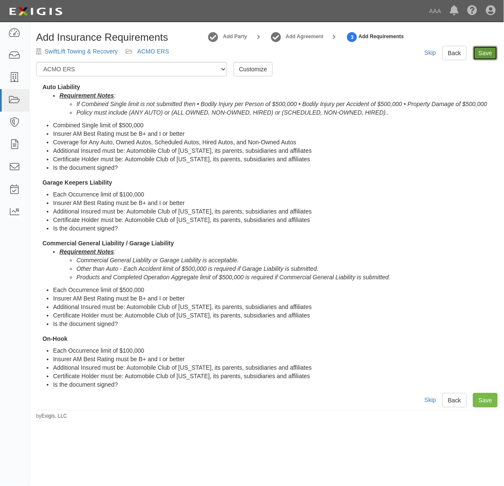
click at [483, 54] on link "Save" at bounding box center [485, 53] width 25 height 14
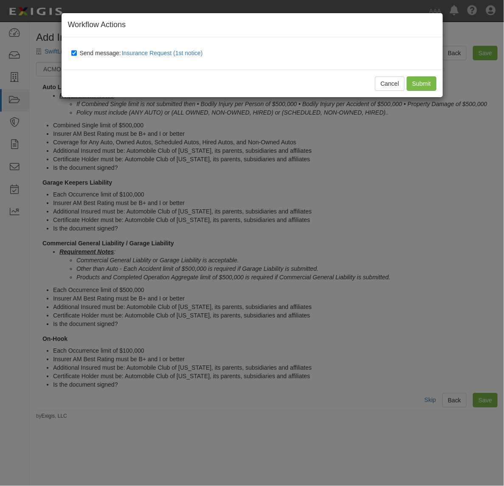
click at [96, 54] on span "Send message: Insurance Request (1st notice)" at bounding box center [143, 53] width 126 height 7
click at [77, 54] on input "Send message: Insurance Request (1st notice)" at bounding box center [74, 53] width 6 height 7
checkbox input "false"
click at [416, 81] on input "Submit" at bounding box center [421, 83] width 30 height 14
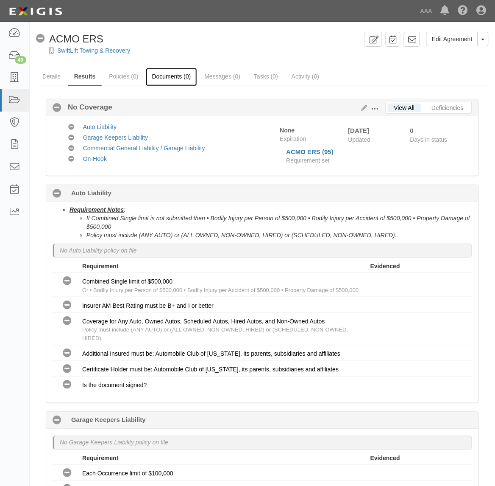
click at [172, 75] on link "Documents (0)" at bounding box center [172, 77] width 52 height 18
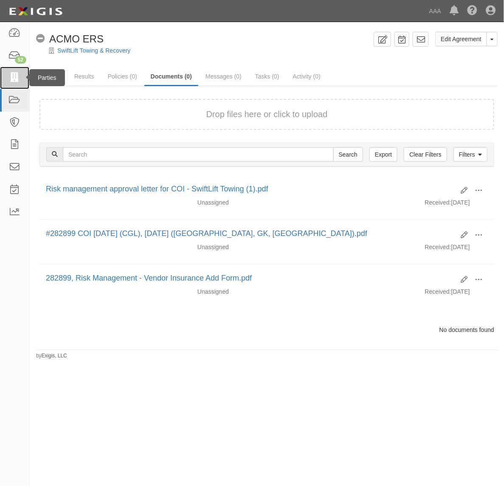
click at [20, 80] on link at bounding box center [14, 78] width 29 height 22
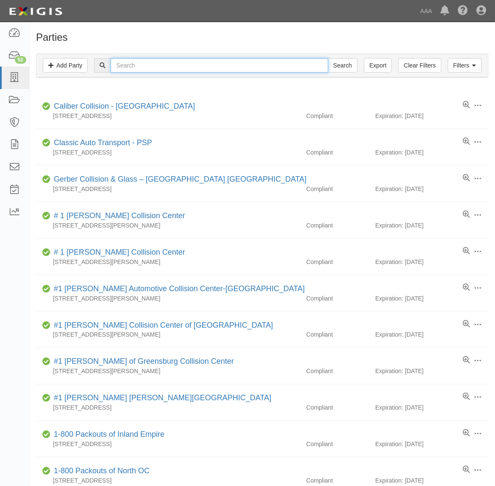
click at [210, 67] on input "text" at bounding box center [220, 65] width 218 height 14
paste input "Mossy Collision - Escondido"
type input "Mossy Collision - Escondido"
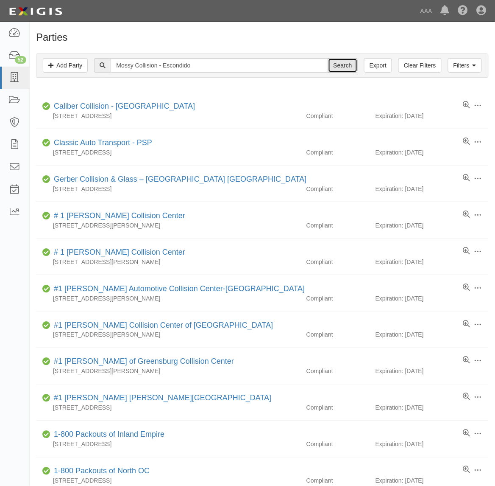
click at [347, 68] on input "Search" at bounding box center [343, 65] width 30 height 14
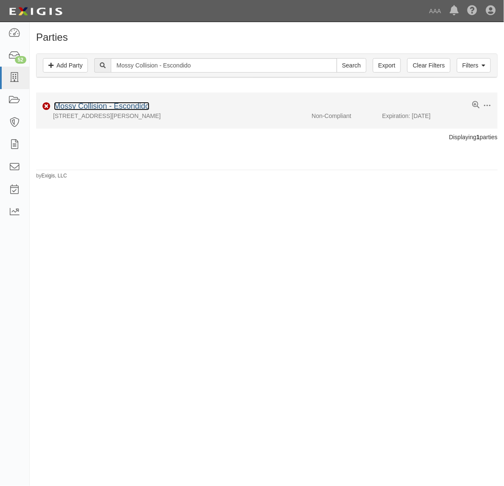
click at [106, 105] on link "Mossy Collision - Escondido" at bounding box center [101, 106] width 95 height 8
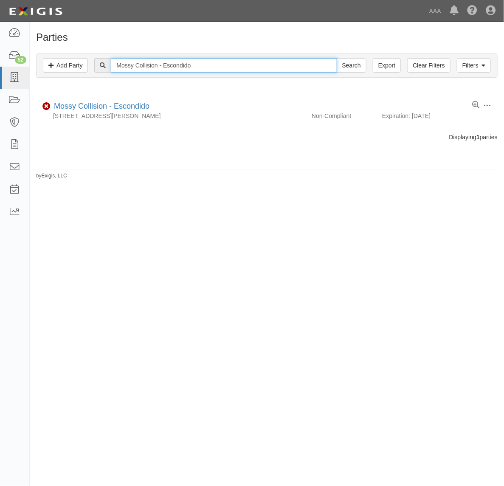
drag, startPoint x: 160, startPoint y: 65, endPoint x: 296, endPoint y: 62, distance: 135.8
click at [291, 64] on input "Mossy Collision - Escondido" at bounding box center [224, 65] width 226 height 14
type input "Mossy Collision"
click at [336, 58] on input "Search" at bounding box center [351, 65] width 30 height 14
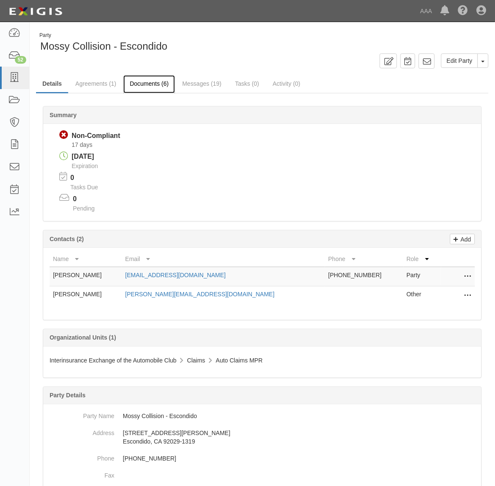
click at [157, 85] on link "Documents (6)" at bounding box center [149, 84] width 52 height 18
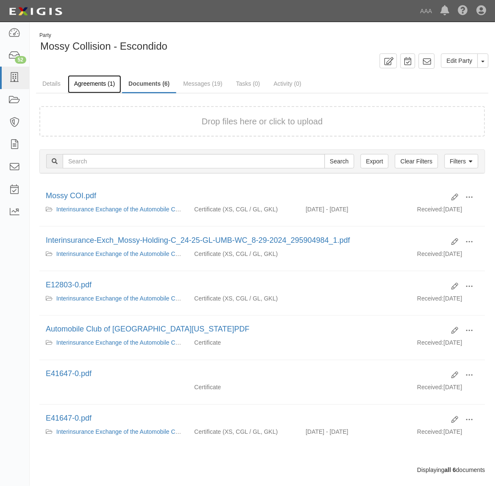
click at [95, 76] on link "Agreements (1)" at bounding box center [94, 84] width 53 height 18
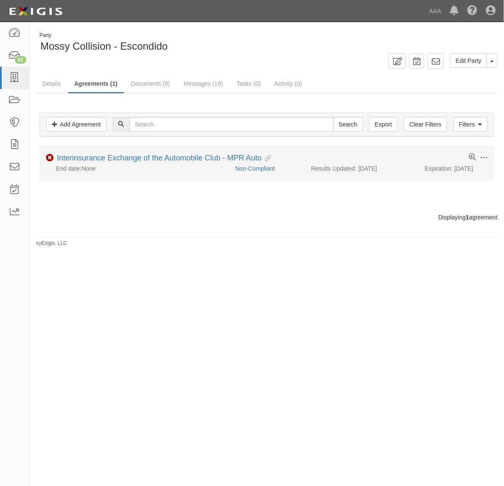
click at [472, 151] on li "Toggle Agreement Dropdown Edit Log activity Add task Send message Archive Non-C…" at bounding box center [266, 163] width 454 height 36
click at [471, 155] on icon at bounding box center [471, 157] width 7 height 7
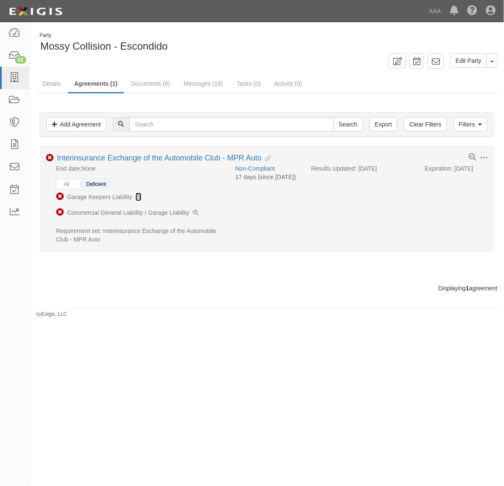
click at [136, 195] on icon at bounding box center [138, 197] width 6 height 6
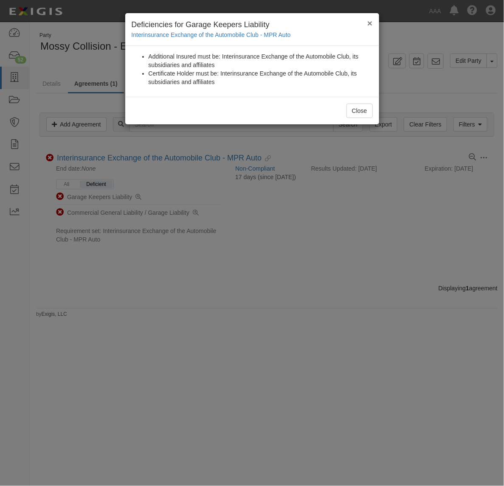
click at [369, 19] on button "×" at bounding box center [369, 23] width 5 height 9
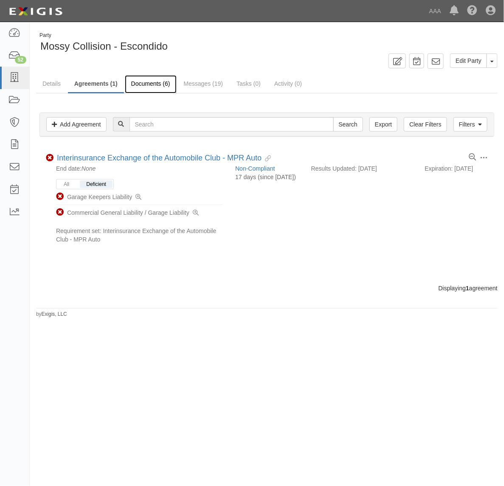
click at [143, 81] on link "Documents (6)" at bounding box center [151, 84] width 52 height 18
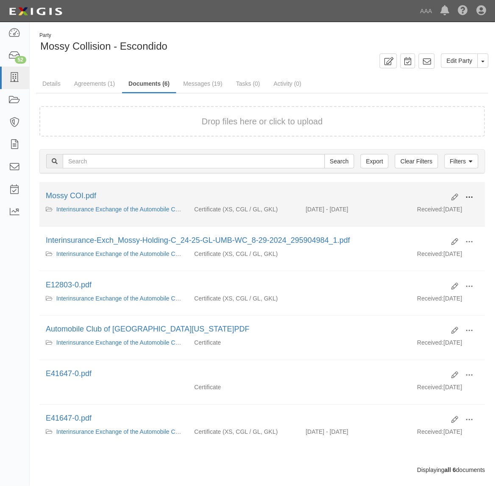
click at [470, 193] on span at bounding box center [470, 197] width 8 height 8
click at [442, 208] on link "View" at bounding box center [428, 209] width 67 height 15
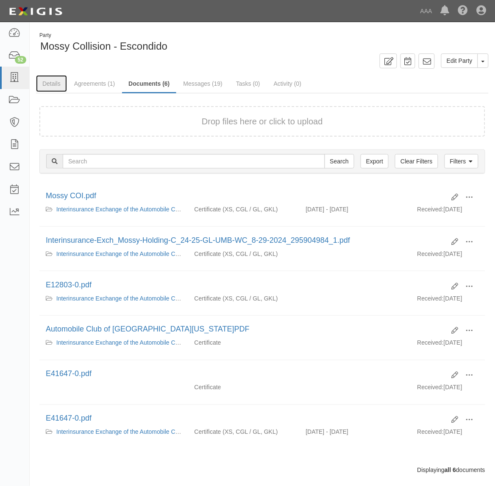
drag, startPoint x: 47, startPoint y: 89, endPoint x: 210, endPoint y: 104, distance: 163.6
click at [47, 89] on link "Details" at bounding box center [51, 83] width 31 height 17
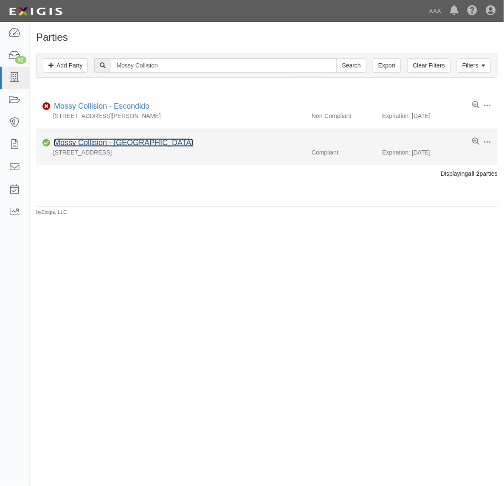
click at [140, 143] on link "Mossy Collision - National City" at bounding box center [123, 142] width 139 height 8
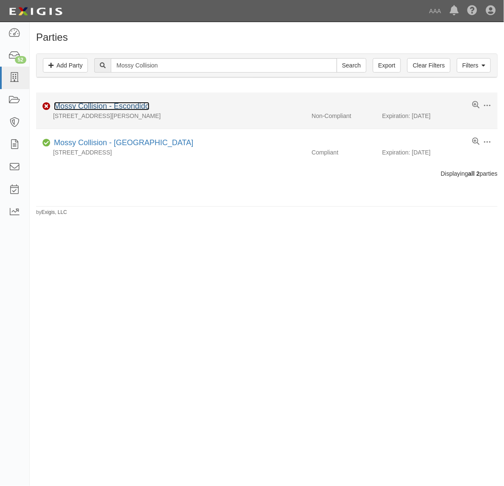
click at [124, 107] on link "Mossy Collision - Escondido" at bounding box center [101, 106] width 95 height 8
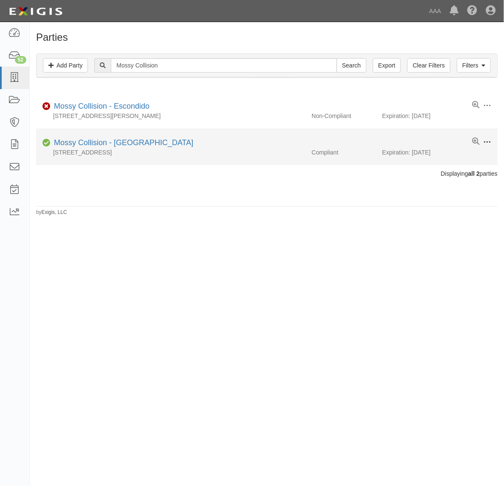
click at [487, 141] on span at bounding box center [487, 142] width 8 height 8
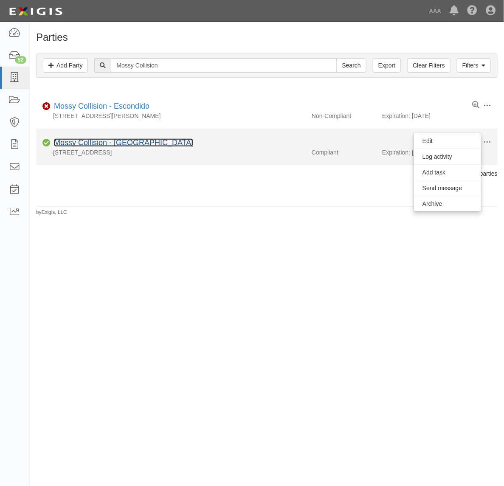
click at [151, 142] on link "Mossy Collision - [GEOGRAPHIC_DATA]" at bounding box center [123, 142] width 139 height 8
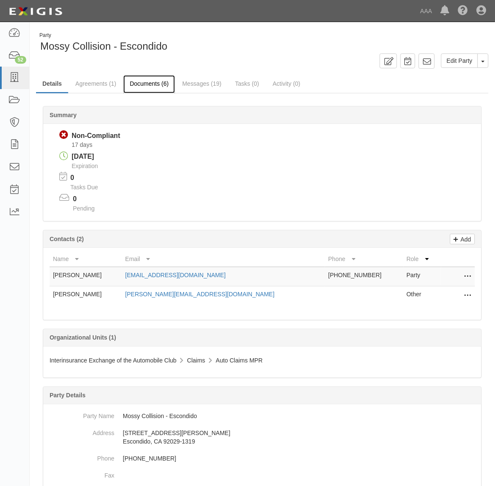
click at [153, 85] on link "Documents (6)" at bounding box center [149, 84] width 52 height 18
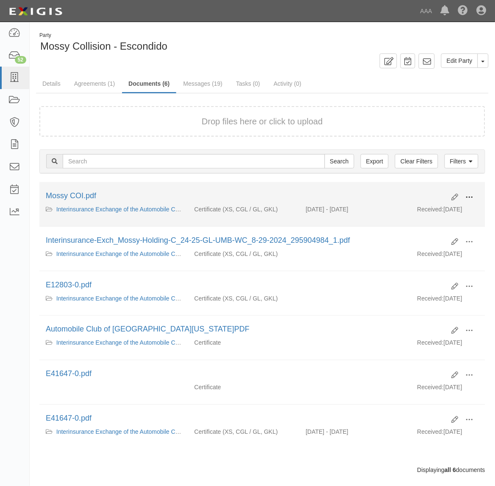
click at [467, 193] on span at bounding box center [470, 197] width 8 height 8
click at [416, 211] on link "View" at bounding box center [428, 209] width 67 height 15
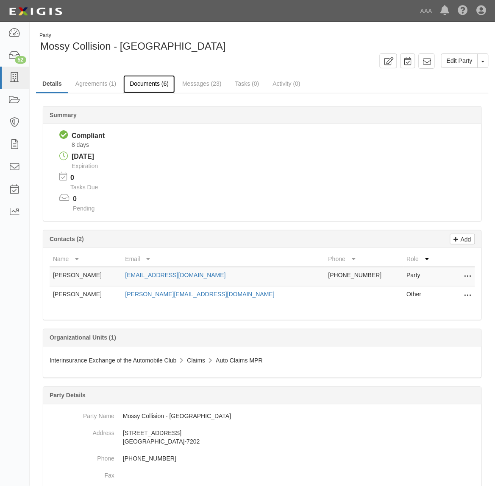
click at [153, 79] on link "Documents (6)" at bounding box center [149, 84] width 52 height 18
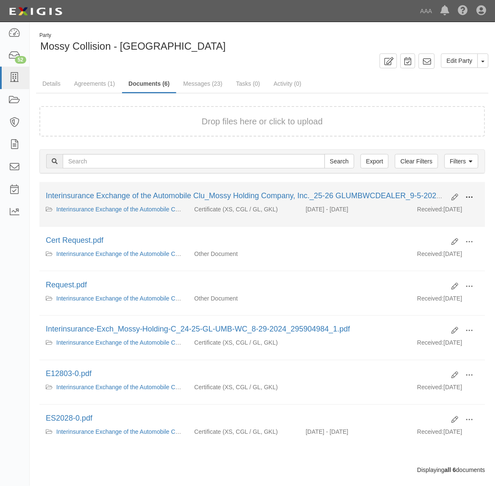
click at [474, 196] on button at bounding box center [470, 197] width 19 height 14
click at [448, 205] on link "View" at bounding box center [428, 209] width 67 height 15
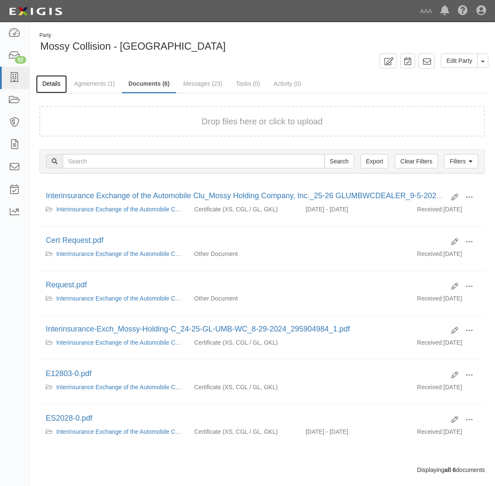
click at [54, 85] on link "Details" at bounding box center [51, 84] width 31 height 18
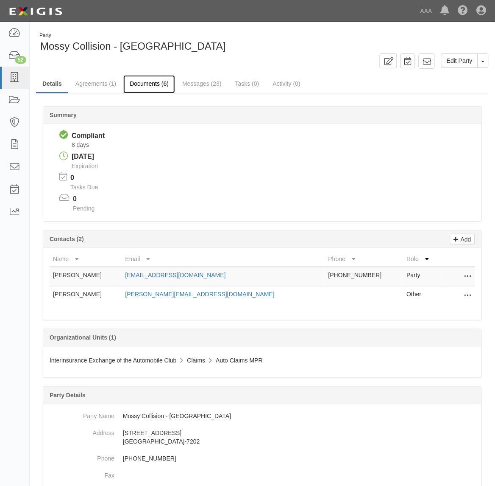
click at [145, 81] on link "Documents (6)" at bounding box center [149, 84] width 52 height 18
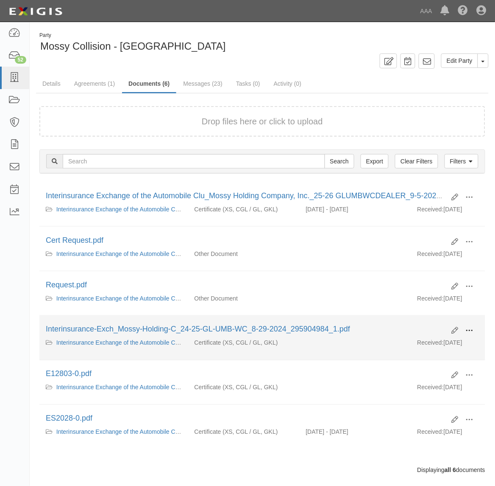
click at [472, 329] on span at bounding box center [470, 331] width 8 height 8
click at [441, 345] on link "View" at bounding box center [428, 343] width 67 height 15
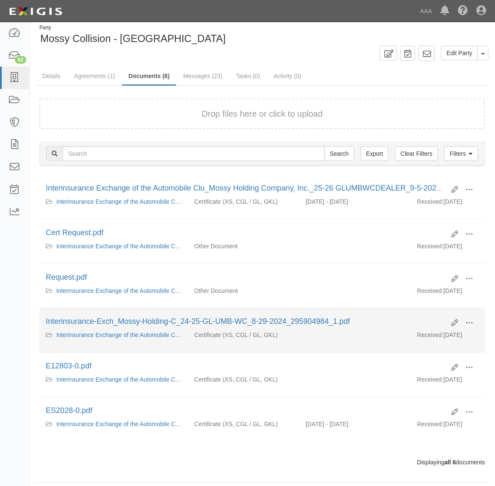
scroll to position [16, 0]
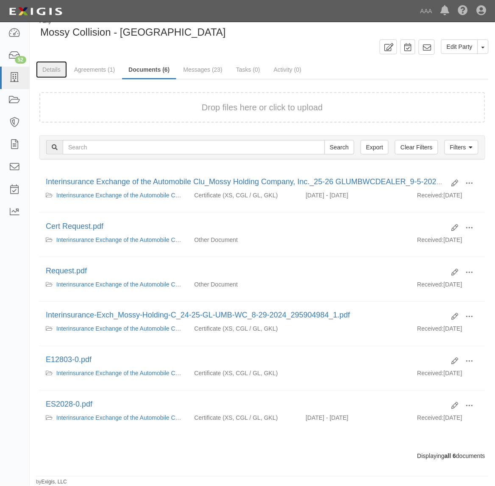
drag, startPoint x: 54, startPoint y: 72, endPoint x: 341, endPoint y: 156, distance: 299.6
click at [54, 72] on link "Details" at bounding box center [51, 69] width 31 height 17
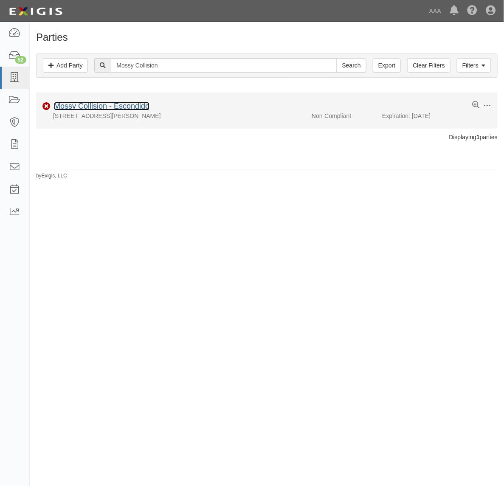
click at [125, 105] on link "Mossy Collision - Escondido" at bounding box center [101, 106] width 95 height 8
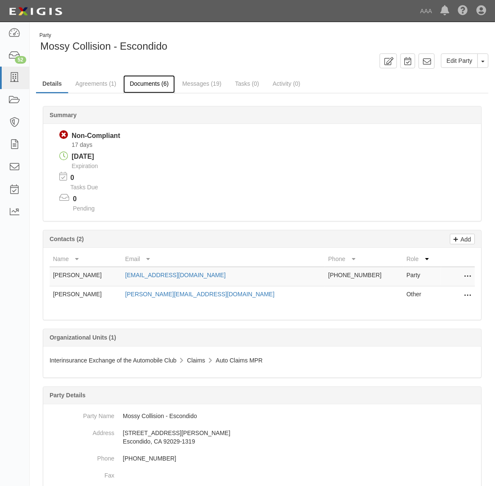
click at [154, 85] on link "Documents (6)" at bounding box center [149, 84] width 52 height 18
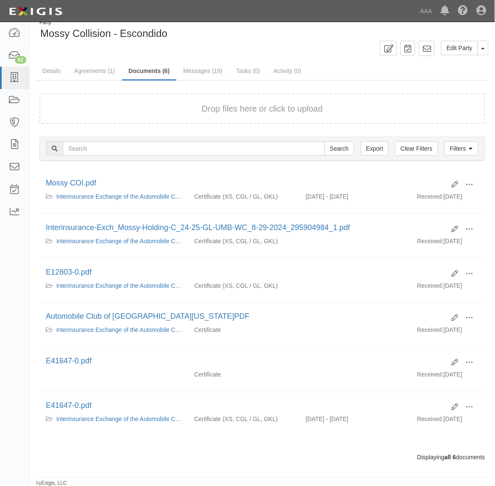
scroll to position [16, 0]
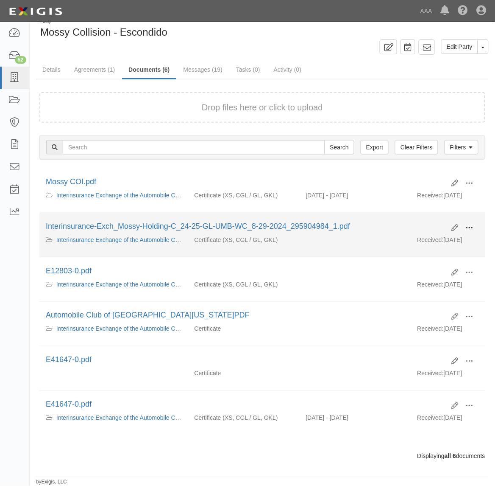
click at [473, 225] on span at bounding box center [470, 228] width 8 height 8
click at [440, 237] on link "View" at bounding box center [428, 239] width 67 height 15
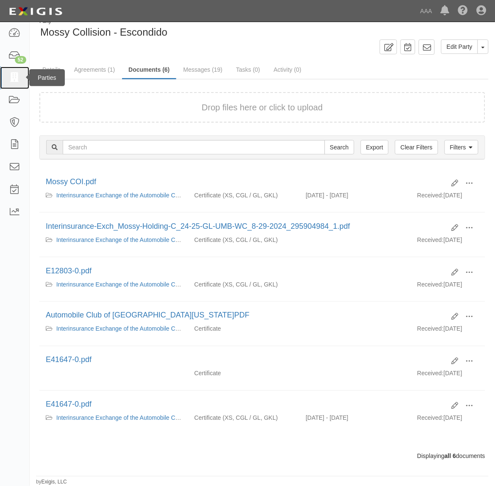
click at [18, 76] on icon at bounding box center [14, 78] width 12 height 10
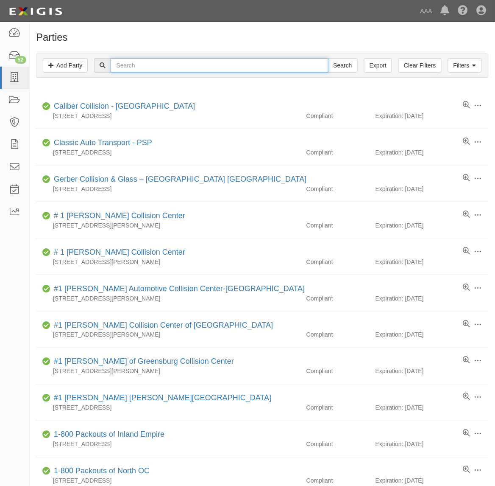
click at [143, 67] on input "text" at bounding box center [220, 65] width 218 height 14
type input "21271"
click at [328, 58] on input "Search" at bounding box center [343, 65] width 30 height 14
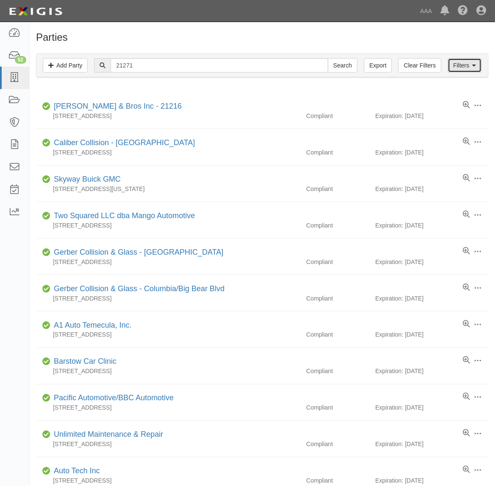
click at [457, 66] on link "Filters" at bounding box center [465, 65] width 34 height 14
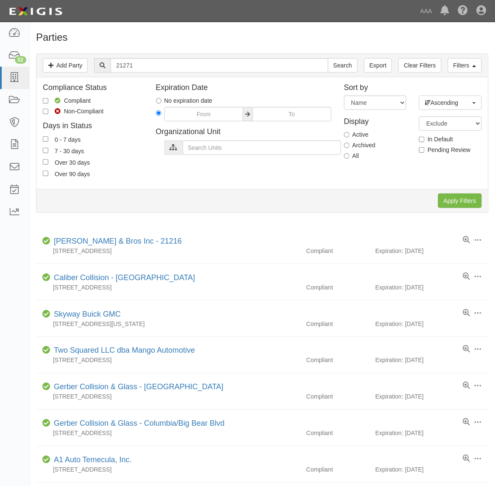
click at [353, 159] on label "All" at bounding box center [351, 155] width 15 height 8
click at [350, 159] on input "All" at bounding box center [347, 156] width 6 height 6
radio input "true"
click at [449, 200] on input "Apply Filters" at bounding box center [461, 200] width 44 height 14
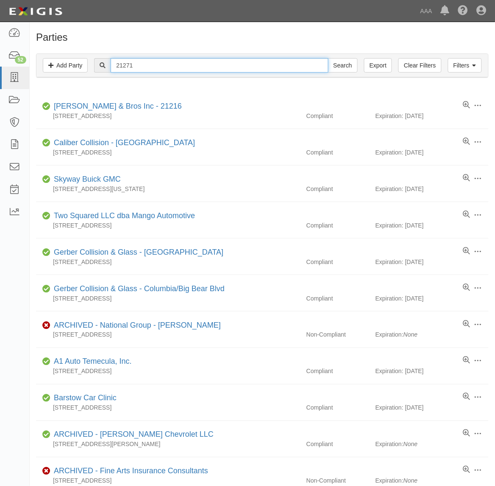
click at [159, 63] on input "21271" at bounding box center [220, 65] width 218 height 14
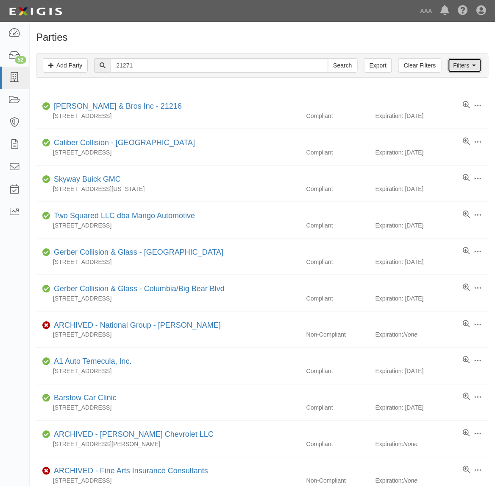
click at [464, 59] on link "Filters" at bounding box center [465, 65] width 34 height 14
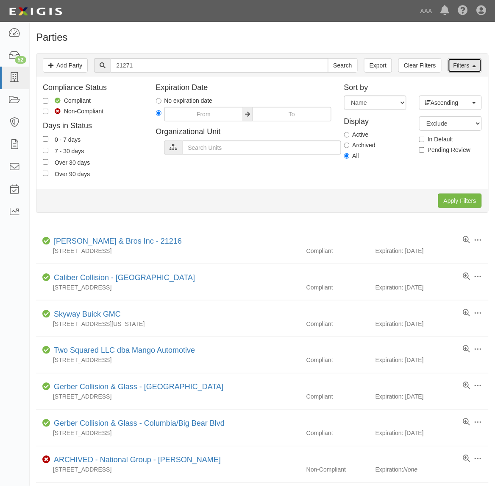
click at [464, 59] on link "Filters" at bounding box center [465, 65] width 34 height 14
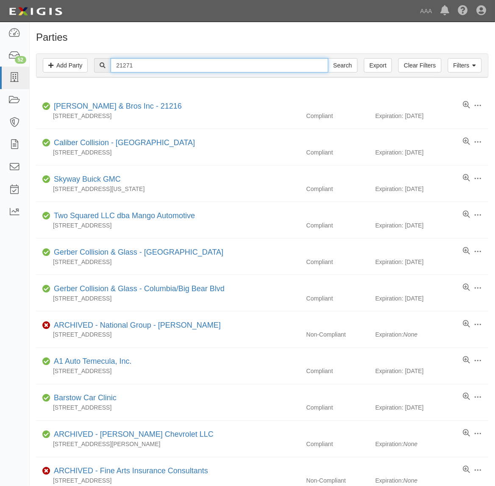
click at [143, 64] on input "21271" at bounding box center [220, 65] width 218 height 14
type input "Pulley"
click at [328, 58] on input "Search" at bounding box center [343, 65] width 30 height 14
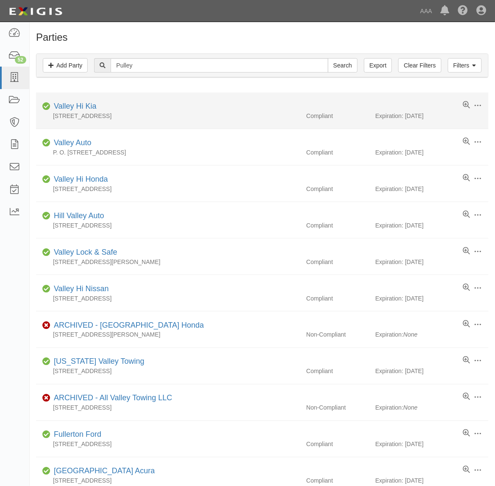
drag, startPoint x: 214, startPoint y: 215, endPoint x: 198, endPoint y: 120, distance: 96.9
click at [198, 120] on div "[STREET_ADDRESS]" at bounding box center [168, 116] width 264 height 8
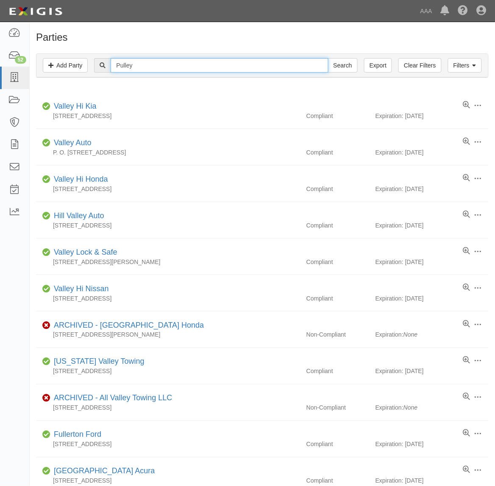
click at [162, 65] on input "Pulley" at bounding box center [220, 65] width 218 height 14
type input "Skyway"
click at [328, 58] on input "Search" at bounding box center [343, 65] width 30 height 14
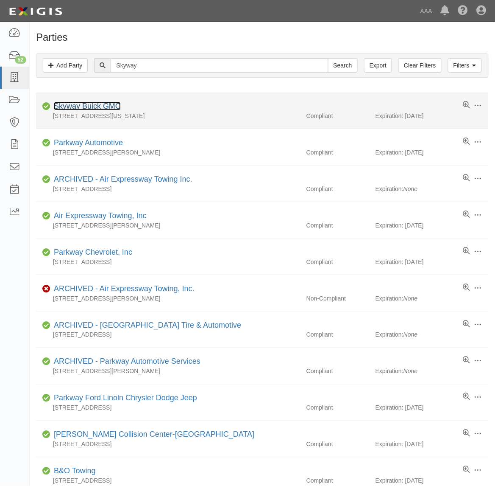
click at [111, 103] on link "Skyway Buick GMC" at bounding box center [87, 106] width 67 height 8
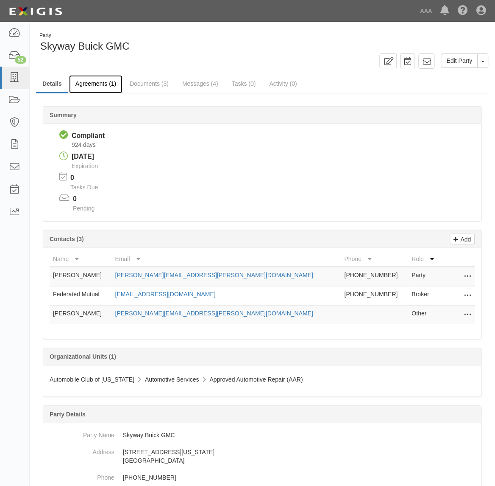
click at [90, 79] on link "Agreements (1)" at bounding box center [95, 84] width 53 height 18
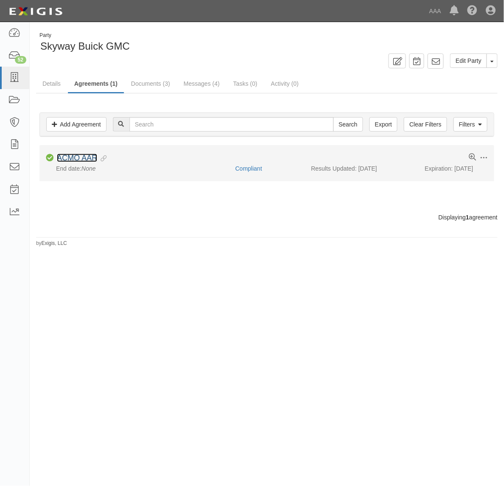
click at [90, 156] on link "ACMO AAR" at bounding box center [77, 158] width 40 height 8
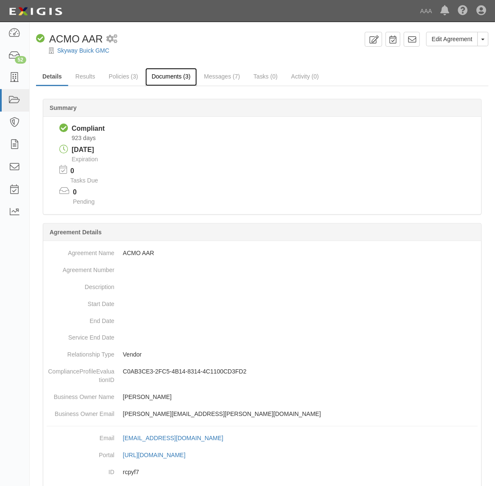
click at [163, 76] on link "Documents (3)" at bounding box center [171, 77] width 52 height 18
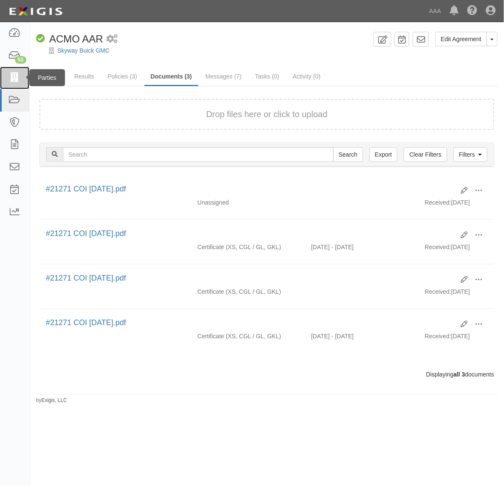
click at [13, 75] on icon at bounding box center [14, 78] width 12 height 10
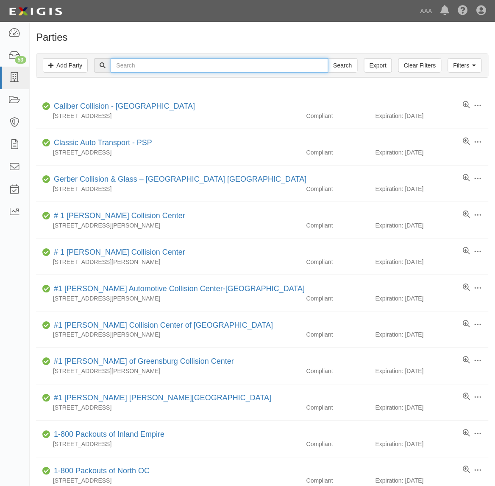
click at [143, 67] on input "text" at bounding box center [220, 65] width 218 height 14
type input "550123"
click at [328, 58] on input "Search" at bounding box center [343, 65] width 30 height 14
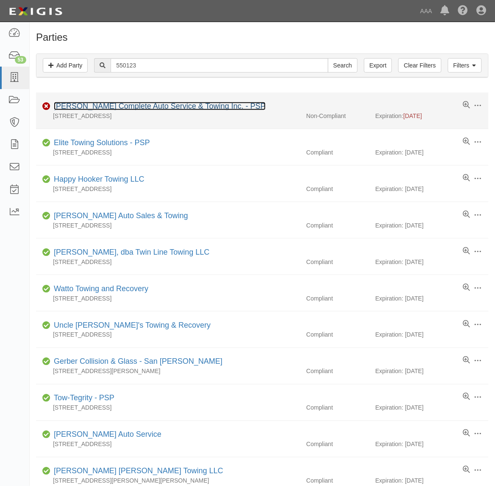
click at [163, 105] on link "[PERSON_NAME] Complete Auto Service & Towing Inc. - PSP" at bounding box center [160, 106] width 212 height 8
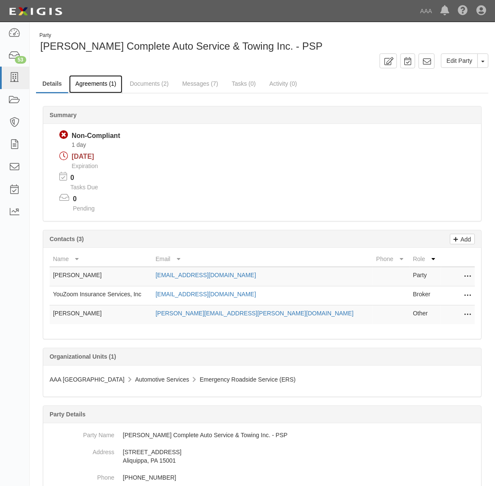
click at [101, 81] on link "Agreements (1)" at bounding box center [95, 84] width 53 height 18
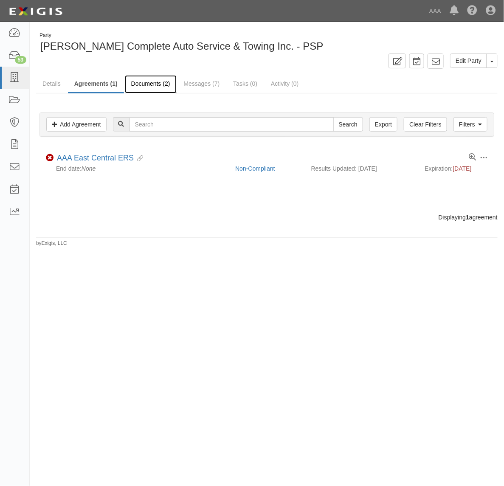
click at [154, 79] on link "Documents (2)" at bounding box center [151, 84] width 52 height 18
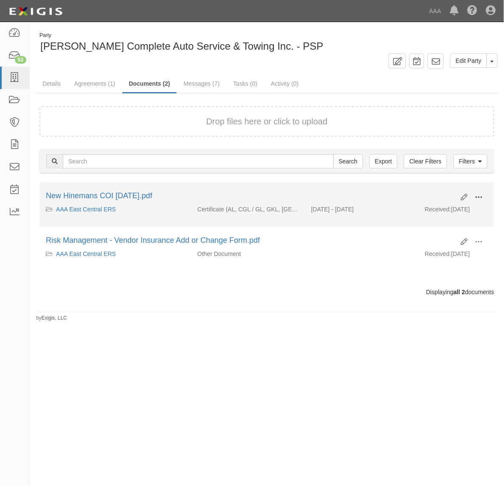
click at [481, 193] on span at bounding box center [478, 197] width 8 height 8
click at [452, 208] on link "View" at bounding box center [436, 209] width 67 height 15
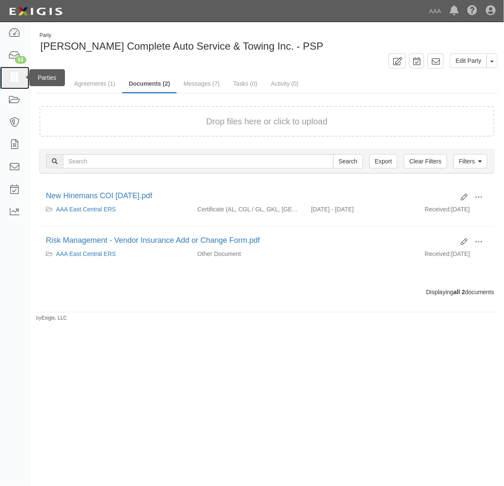
click at [18, 79] on icon at bounding box center [14, 78] width 12 height 10
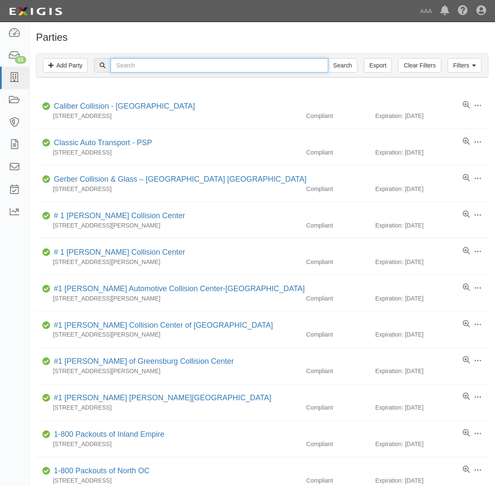
click at [129, 69] on input "text" at bounding box center [220, 65] width 218 height 14
type input "4"
type input "24915"
click at [328, 58] on input "Search" at bounding box center [343, 65] width 30 height 14
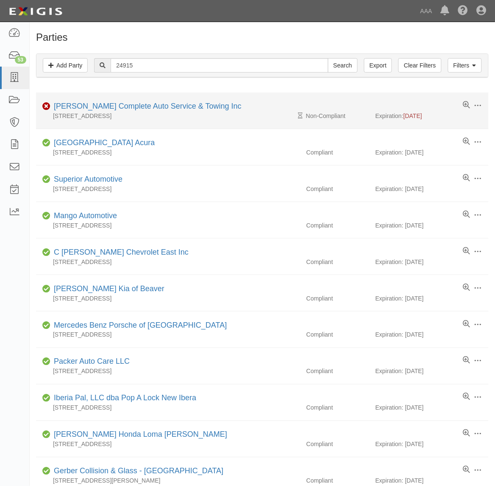
click at [141, 102] on div "[PERSON_NAME] Complete Auto Service & Towing Inc" at bounding box center [145, 106] width 191 height 11
click at [153, 107] on link "Hineman's Complete Auto Service & Towing Inc" at bounding box center [148, 106] width 188 height 8
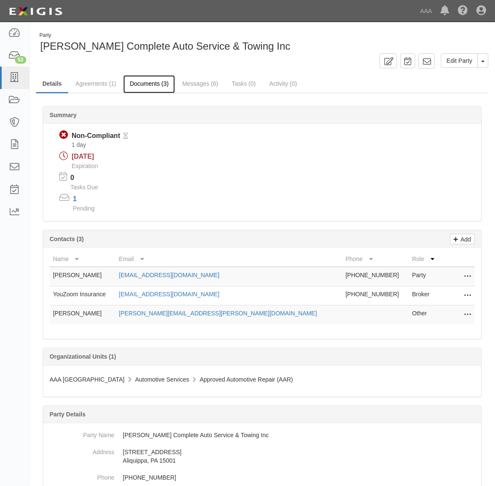
click at [157, 86] on link "Documents (3)" at bounding box center [149, 84] width 52 height 18
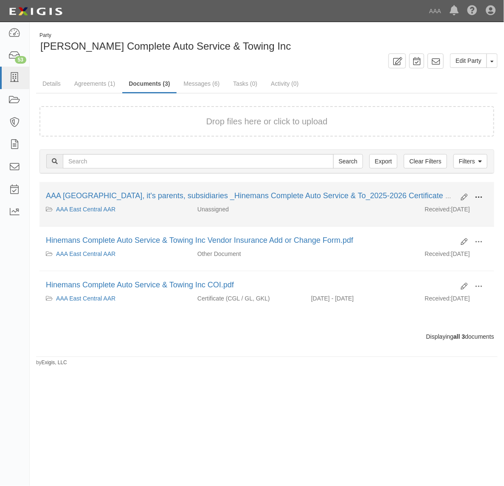
click at [478, 198] on span at bounding box center [478, 197] width 8 height 8
click at [429, 211] on link "View" at bounding box center [436, 209] width 67 height 15
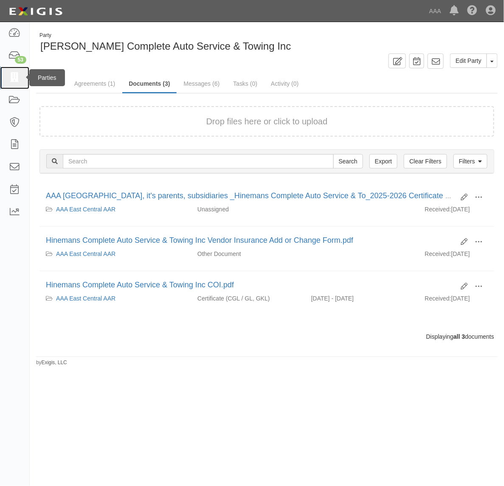
click at [18, 81] on icon at bounding box center [14, 78] width 12 height 10
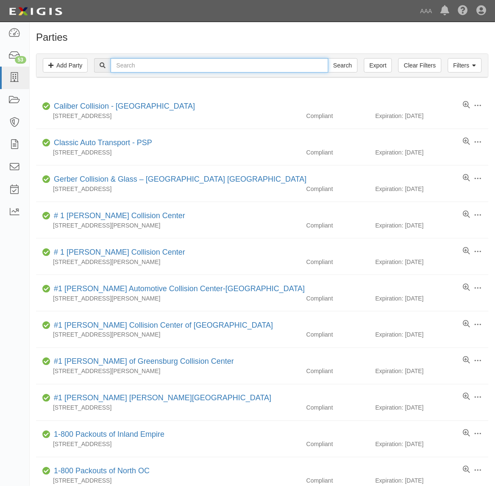
click at [159, 63] on input "text" at bounding box center [220, 65] width 218 height 14
type input "[PERSON_NAME]"
click at [328, 58] on input "Search" at bounding box center [343, 65] width 30 height 14
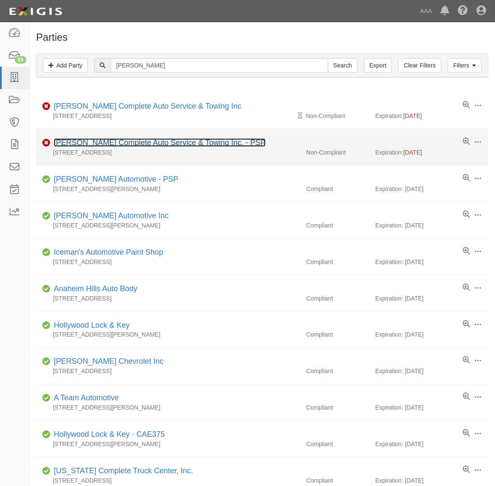
click at [121, 141] on link "[PERSON_NAME] Complete Auto Service & Towing Inc. - PSP" at bounding box center [160, 142] width 212 height 8
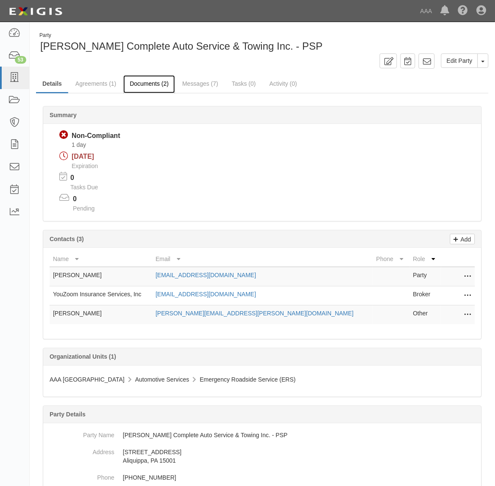
click at [143, 83] on link "Documents (2)" at bounding box center [149, 84] width 52 height 18
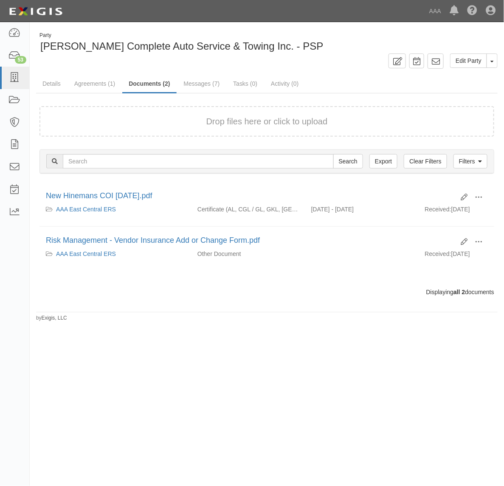
click at [222, 126] on button "Drop files here or click to upload" at bounding box center [266, 121] width 121 height 12
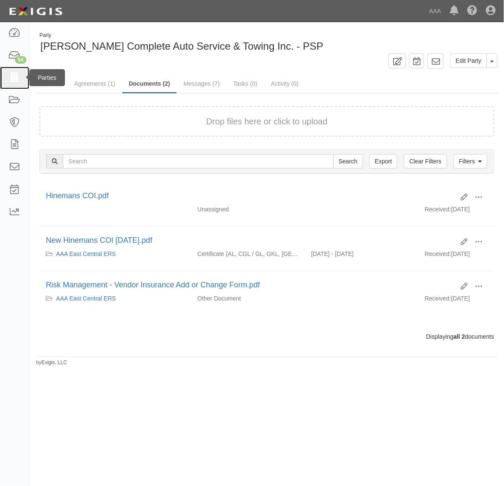
click at [12, 78] on icon at bounding box center [14, 78] width 12 height 10
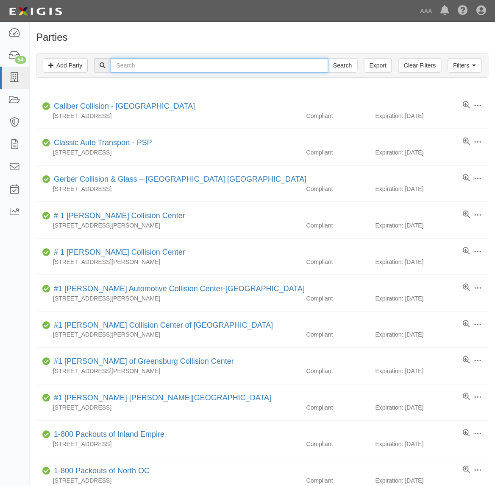
click at [140, 66] on input "text" at bounding box center [220, 65] width 218 height 14
type input "[PERSON_NAME]"
click at [328, 58] on input "Search" at bounding box center [343, 65] width 30 height 14
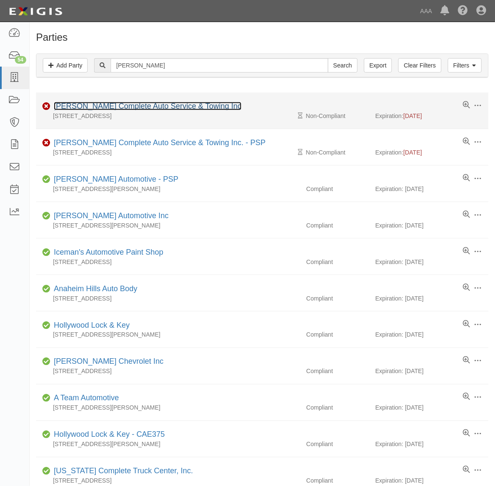
click at [124, 107] on link "[PERSON_NAME] Complete Auto Service & Towing Inc" at bounding box center [148, 106] width 188 height 8
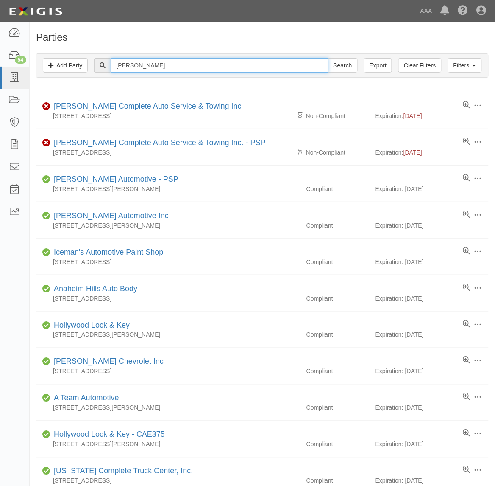
drag, startPoint x: 139, startPoint y: 64, endPoint x: 143, endPoint y: 63, distance: 4.4
click at [139, 64] on input "Hineman" at bounding box center [220, 65] width 218 height 14
click at [143, 63] on input "Hineman" at bounding box center [220, 65] width 218 height 14
type input "25114"
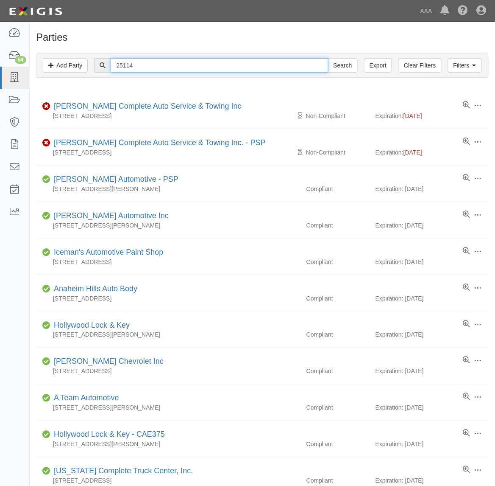
click at [328, 58] on input "Search" at bounding box center [343, 65] width 30 height 14
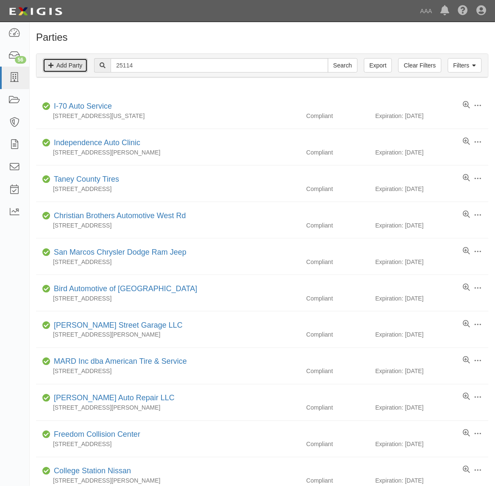
click at [77, 68] on link "Add Party" at bounding box center [65, 65] width 45 height 14
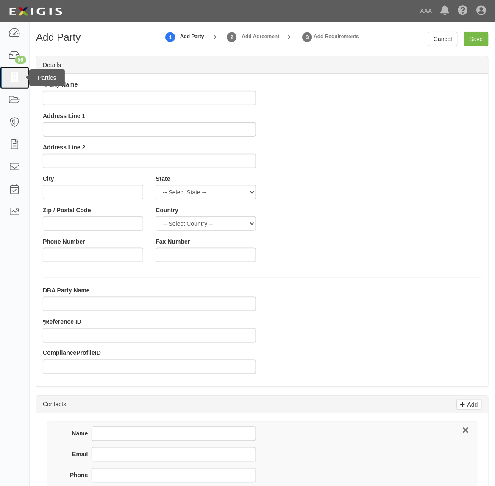
click at [13, 78] on icon at bounding box center [14, 78] width 12 height 10
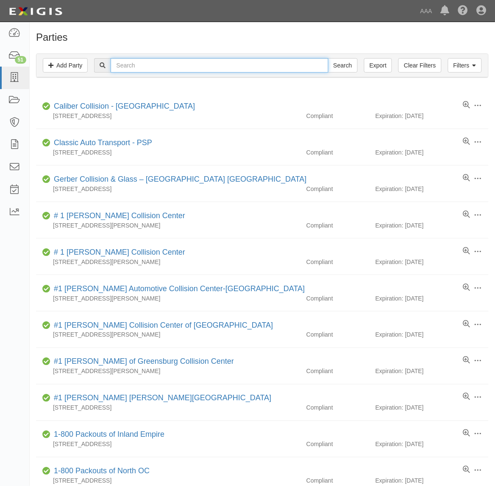
click at [151, 62] on input "text" at bounding box center [220, 65] width 218 height 14
type input "278607"
click at [328, 58] on input "Search" at bounding box center [343, 65] width 30 height 14
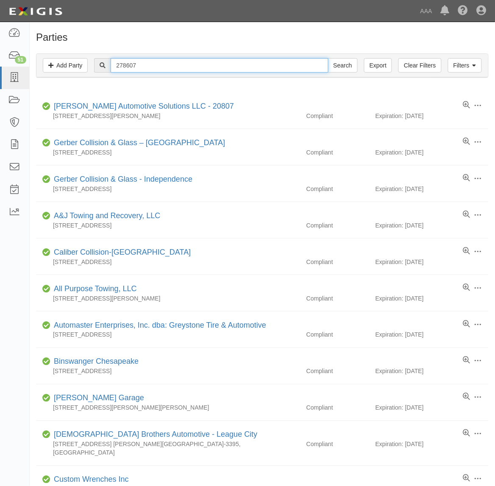
click at [151, 62] on input "278607" at bounding box center [220, 65] width 218 height 14
type input "Cross"
click at [328, 58] on input "Search" at bounding box center [343, 65] width 30 height 14
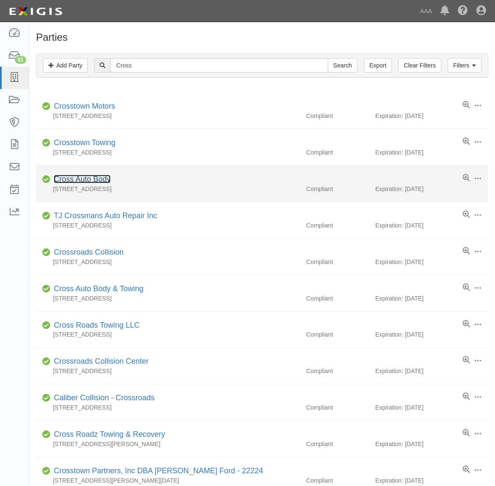
click at [109, 179] on link "Cross Auto Body" at bounding box center [82, 179] width 57 height 8
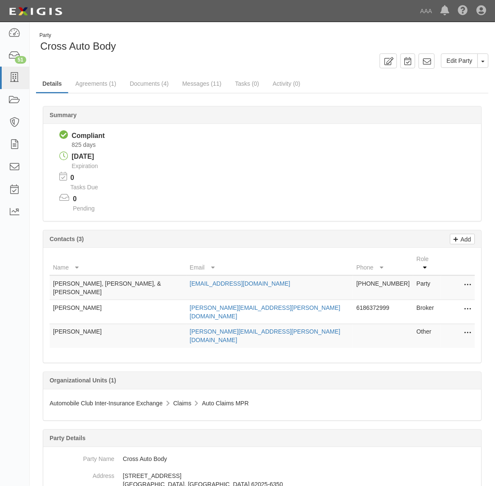
click at [469, 304] on icon at bounding box center [468, 309] width 7 height 11
click at [456, 299] on link "Edit" at bounding box center [438, 306] width 67 height 15
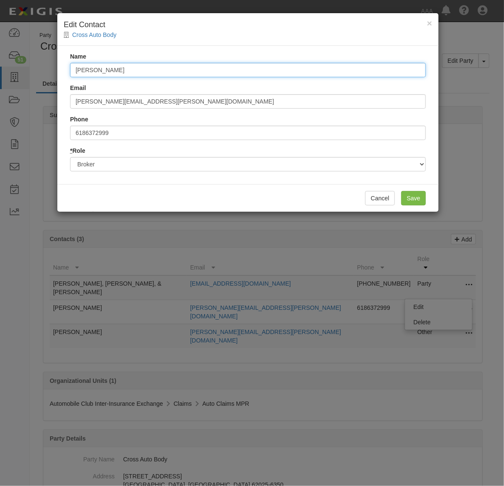
drag, startPoint x: 158, startPoint y: 68, endPoint x: -27, endPoint y: 85, distance: 185.7
click at [0, 85] on html "Toggle navigation Dashboard 51 Inbox Parties Agreements Coverages Documents Mes…" at bounding box center [252, 347] width 504 height 694
type input "Michael Zippay"
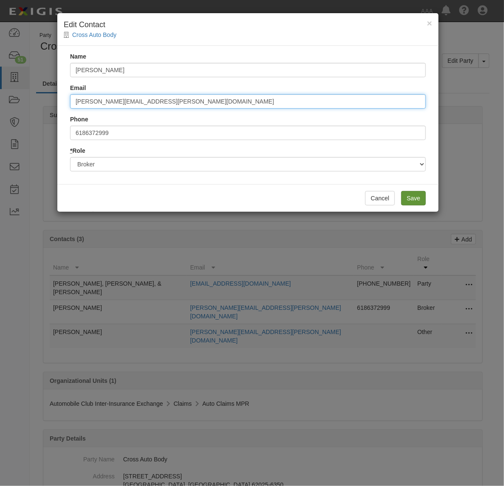
type input "michael.zippay@countryfinancial.com"
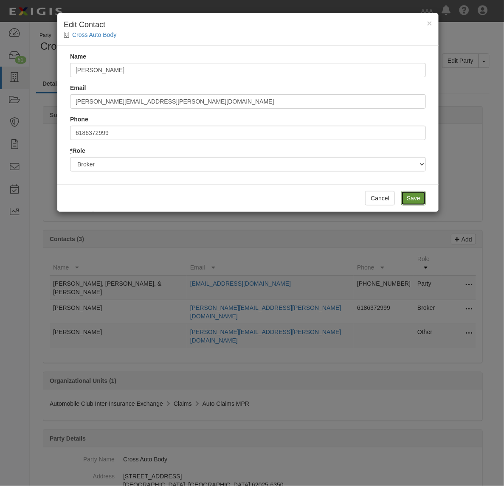
click at [414, 199] on input "Save" at bounding box center [413, 198] width 25 height 14
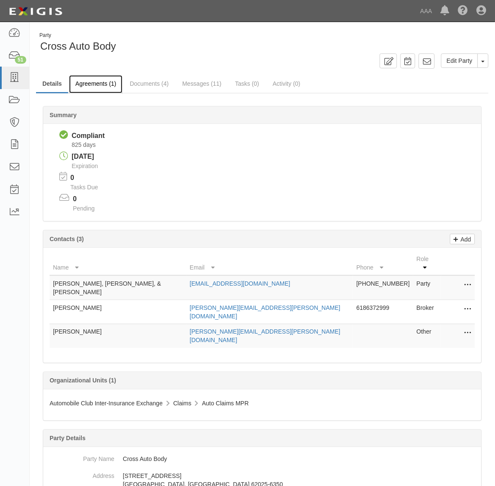
click at [88, 79] on link "Agreements (1)" at bounding box center [95, 84] width 53 height 18
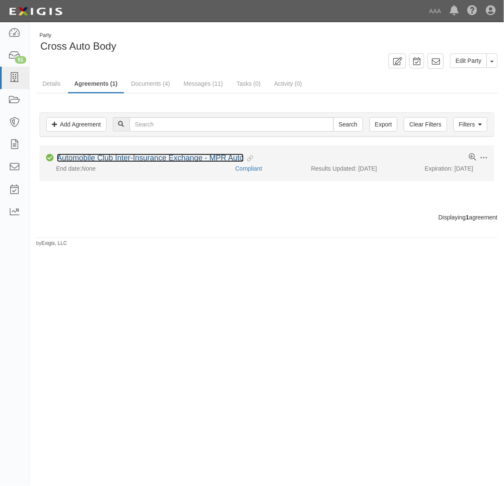
click at [165, 160] on link "Automobile Club Inter-Insurance Exchange - MPR Auto" at bounding box center [150, 158] width 187 height 8
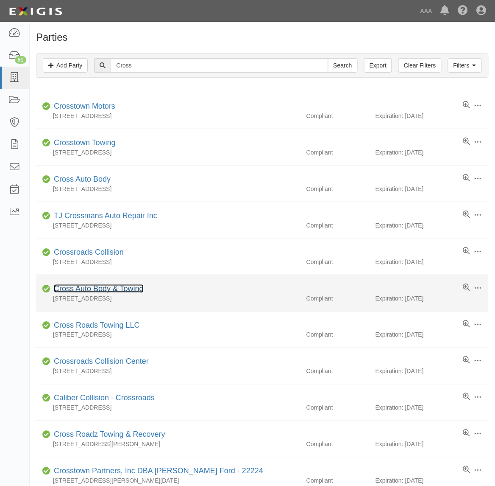
click at [119, 290] on link "Cross Auto Body & Towing" at bounding box center [99, 288] width 90 height 8
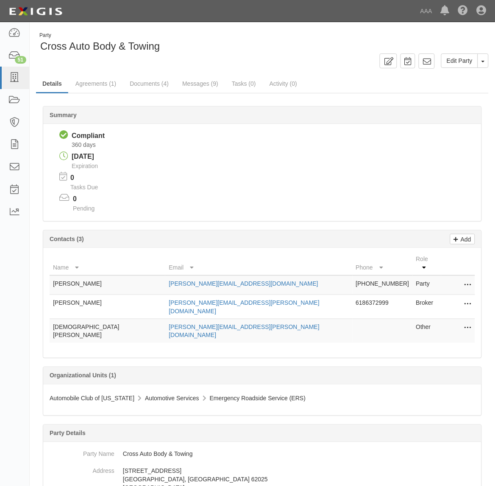
click at [468, 295] on td "Edit Delete" at bounding box center [459, 306] width 34 height 24
click at [467, 299] on icon at bounding box center [468, 304] width 7 height 11
click at [448, 296] on link "Edit" at bounding box center [438, 301] width 67 height 15
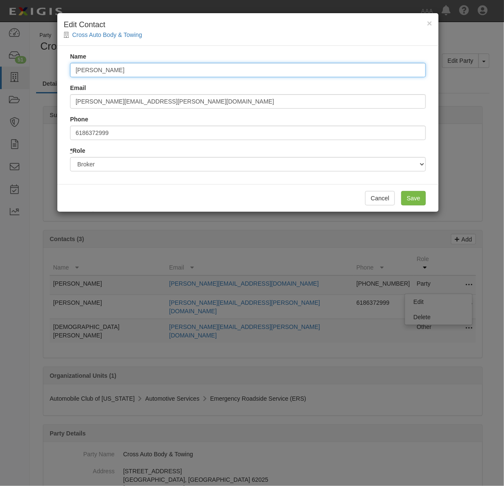
drag, startPoint x: 117, startPoint y: 69, endPoint x: -10, endPoint y: 83, distance: 128.0
click at [0, 83] on html "Toggle navigation Dashboard 51 Inbox Parties Agreements Coverages Documents Mes…" at bounding box center [252, 349] width 504 height 698
type input "Michael Zippay"
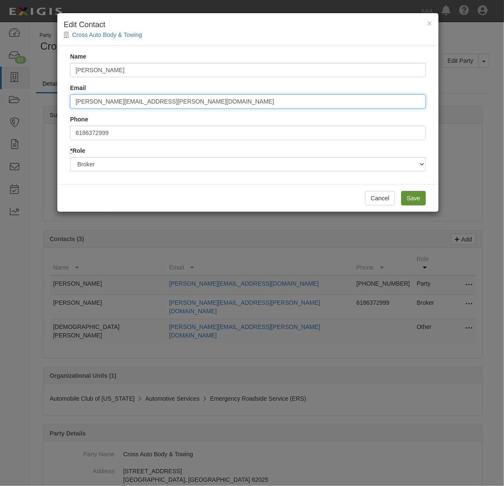
type input "michael.zippay@countryfinancial.com"
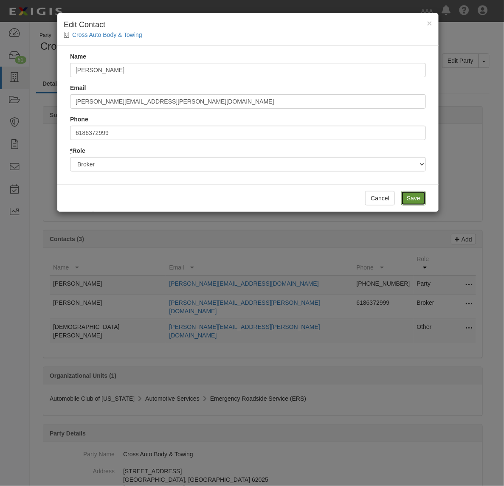
click at [419, 199] on input "Save" at bounding box center [413, 198] width 25 height 14
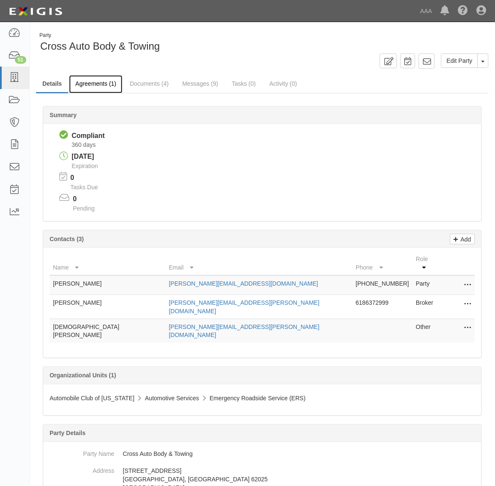
click at [93, 85] on link "Agreements (1)" at bounding box center [95, 84] width 53 height 18
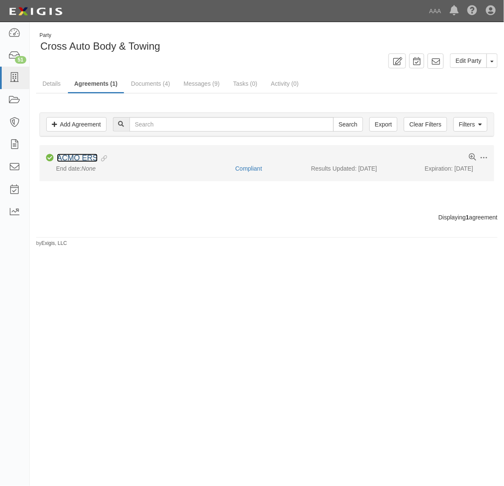
click at [84, 154] on link "ACMO ERS" at bounding box center [77, 158] width 41 height 8
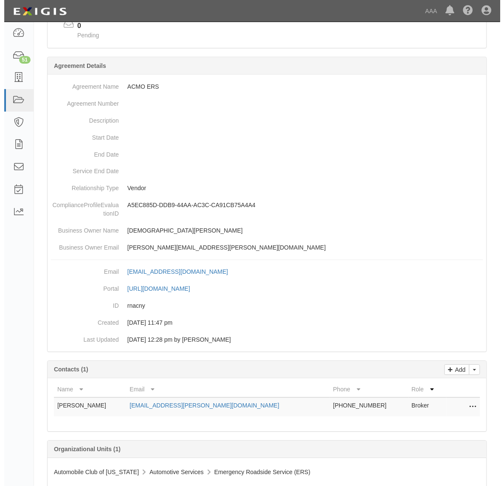
scroll to position [192, 0]
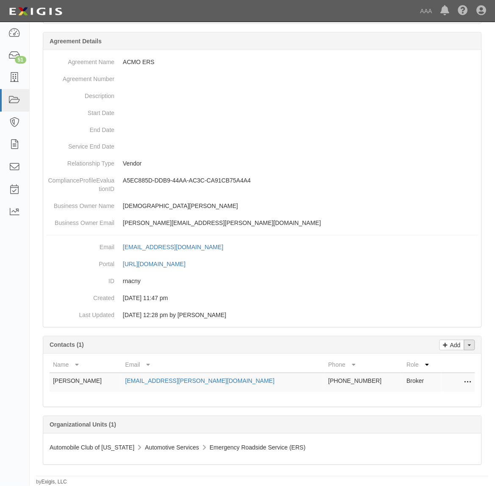
click at [470, 345] on span "button" at bounding box center [469, 345] width 3 height 2
click at [456, 357] on link "Change contacts" at bounding box center [441, 360] width 67 height 11
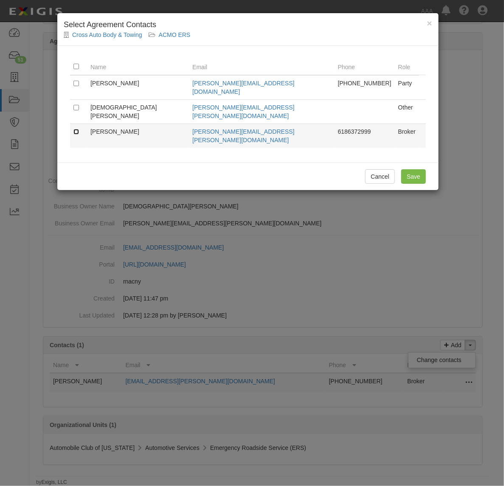
click at [76, 129] on input "checkbox" at bounding box center [76, 132] width 6 height 6
checkbox input "true"
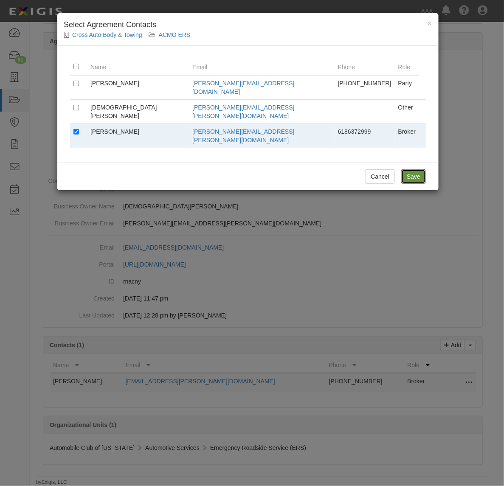
click at [416, 169] on input "Save" at bounding box center [413, 176] width 25 height 14
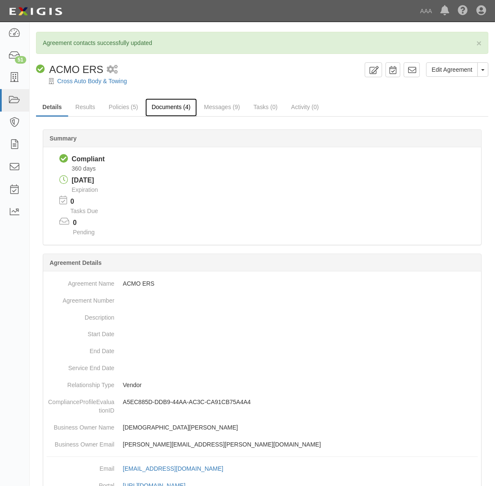
click at [162, 111] on link "Documents (4)" at bounding box center [171, 107] width 52 height 18
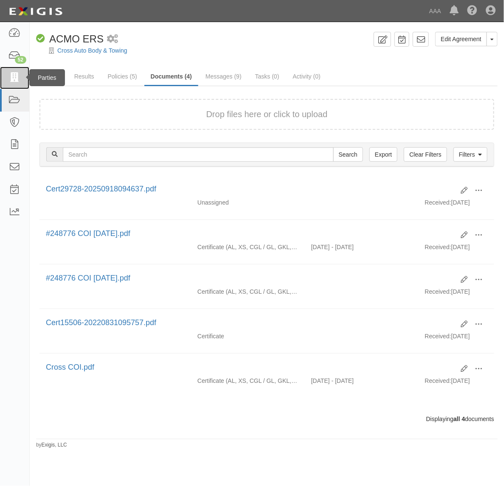
click at [16, 78] on icon at bounding box center [14, 78] width 12 height 10
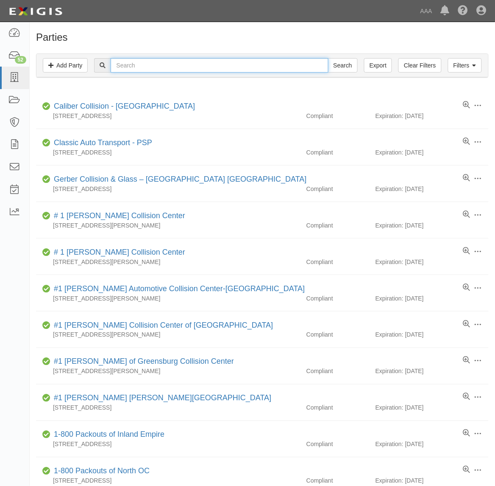
drag, startPoint x: 163, startPoint y: 66, endPoint x: 155, endPoint y: 65, distance: 8.2
click at [162, 66] on input "text" at bounding box center [220, 65] width 218 height 14
type input "Cross Auto"
click at [328, 58] on input "Search" at bounding box center [343, 65] width 30 height 14
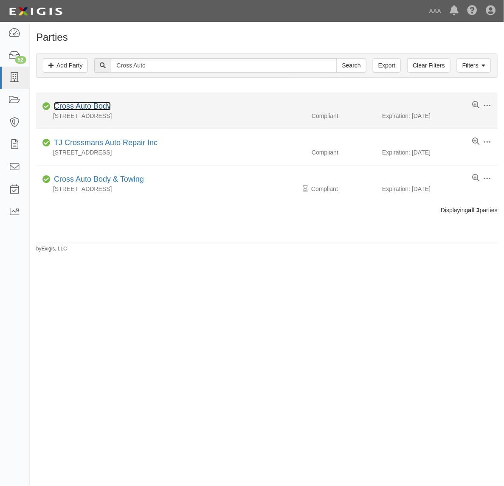
click at [92, 105] on link "Cross Auto Body" at bounding box center [82, 106] width 57 height 8
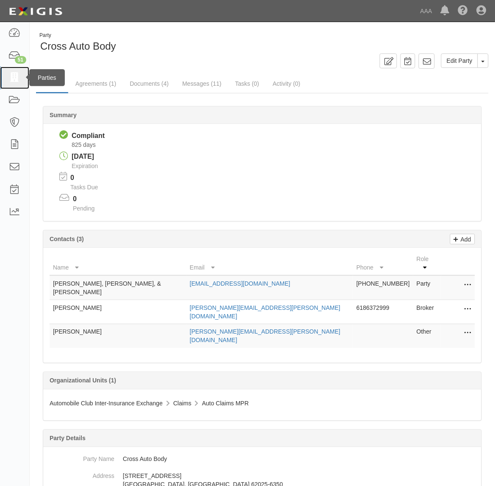
click at [17, 81] on icon at bounding box center [14, 78] width 12 height 10
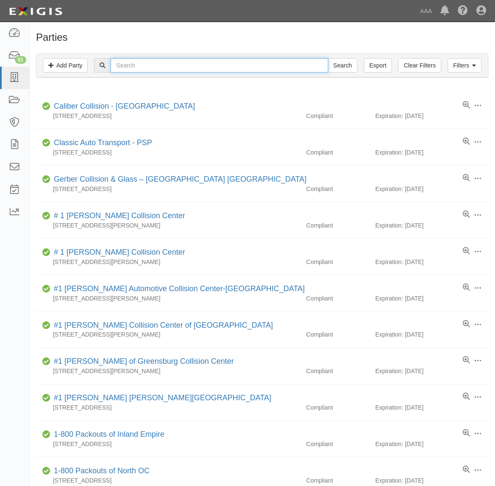
click at [190, 64] on input "text" at bounding box center [220, 65] width 218 height 14
type input "Hollywood hot"
click at [328, 58] on input "Search" at bounding box center [343, 65] width 30 height 14
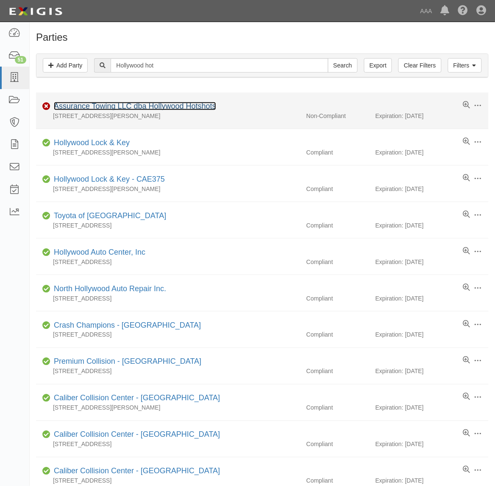
click at [149, 106] on link "Assurance Towing LLC dba Hollywood Hotshots" at bounding box center [135, 106] width 162 height 8
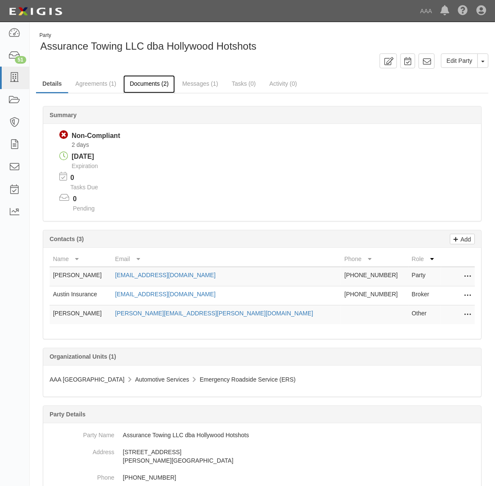
click at [143, 80] on link "Documents (2)" at bounding box center [149, 84] width 52 height 18
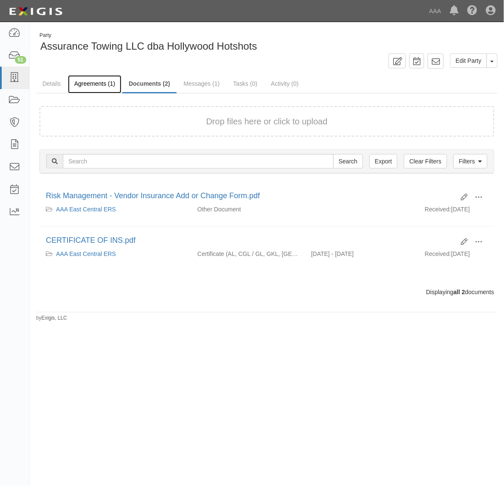
click at [87, 85] on link "Agreements (1)" at bounding box center [94, 84] width 53 height 18
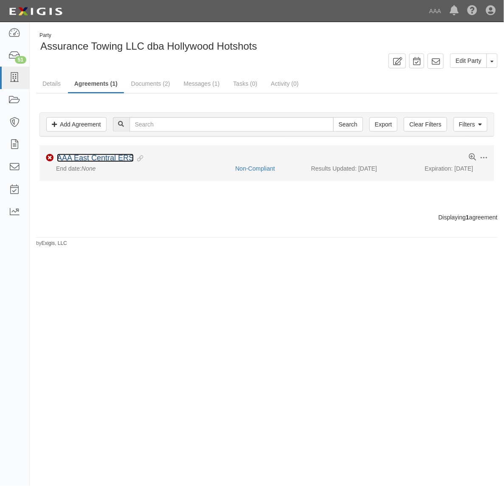
click at [117, 157] on link "AAA East Central ERS" at bounding box center [95, 158] width 77 height 8
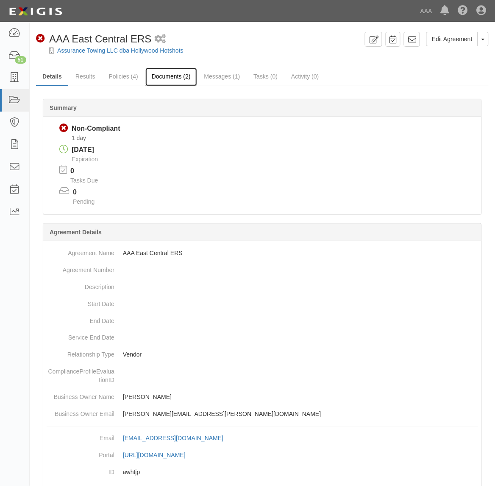
click at [179, 79] on link "Documents (2)" at bounding box center [171, 77] width 52 height 18
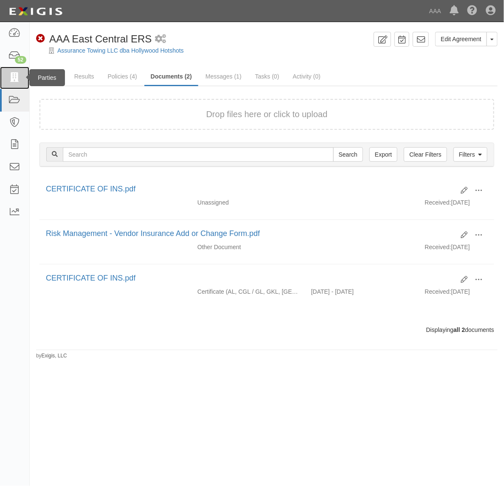
click at [9, 81] on icon at bounding box center [14, 78] width 12 height 10
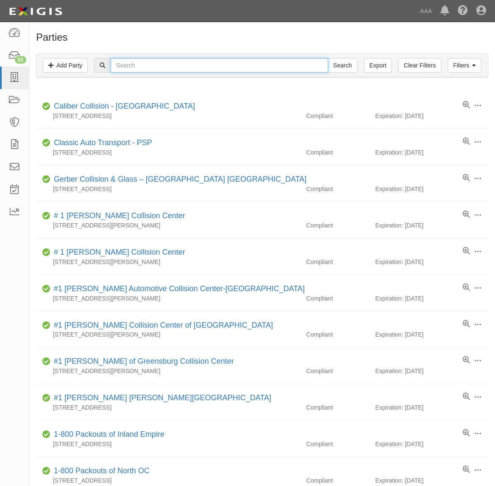
click at [188, 61] on input "text" at bounding box center [220, 65] width 218 height 14
type input "248645"
click at [328, 58] on input "Search" at bounding box center [343, 65] width 30 height 14
